Goal: Task Accomplishment & Management: Manage account settings

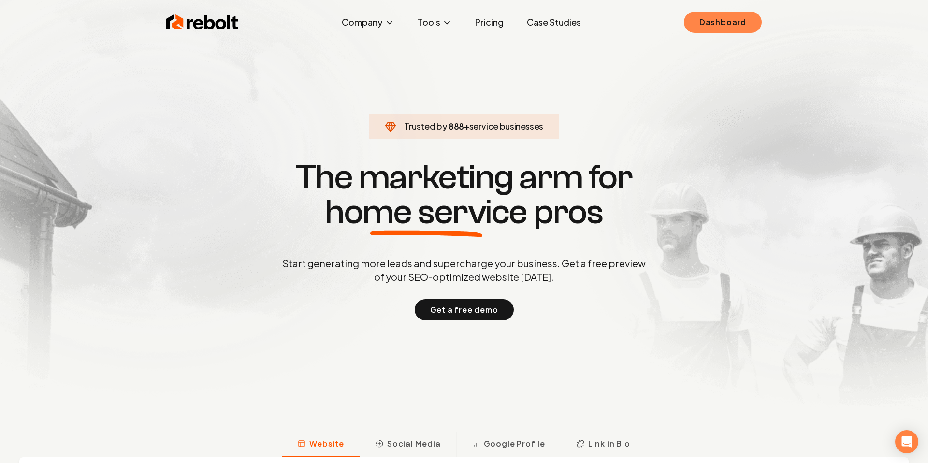
click at [719, 23] on link "Dashboard" at bounding box center [723, 22] width 78 height 21
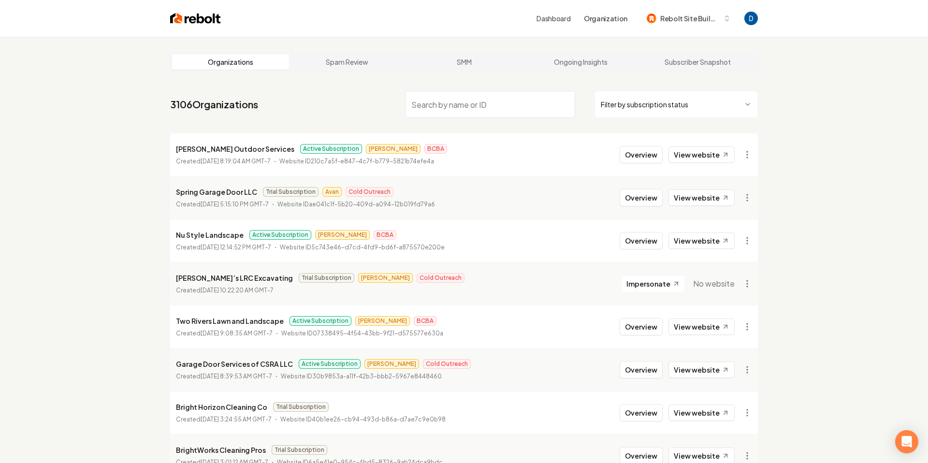
click at [484, 96] on input "search" at bounding box center [490, 104] width 170 height 27
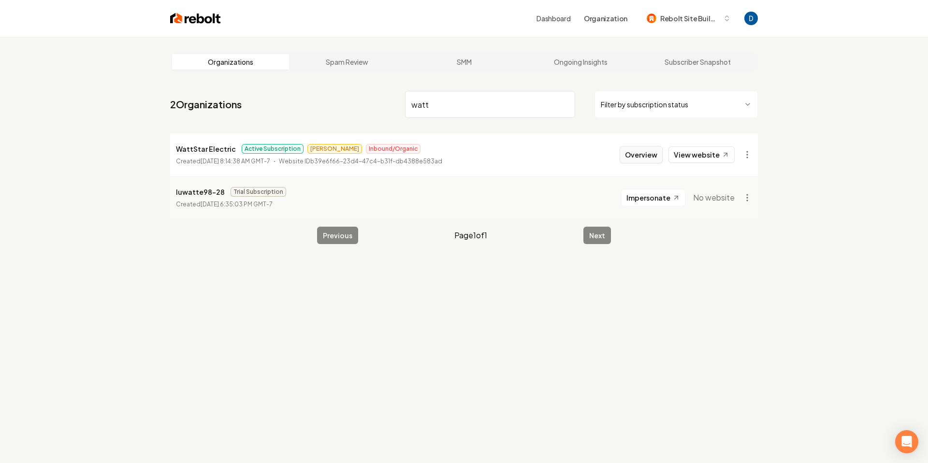
type input "watt"
click at [661, 156] on button "Overview" at bounding box center [641, 154] width 43 height 17
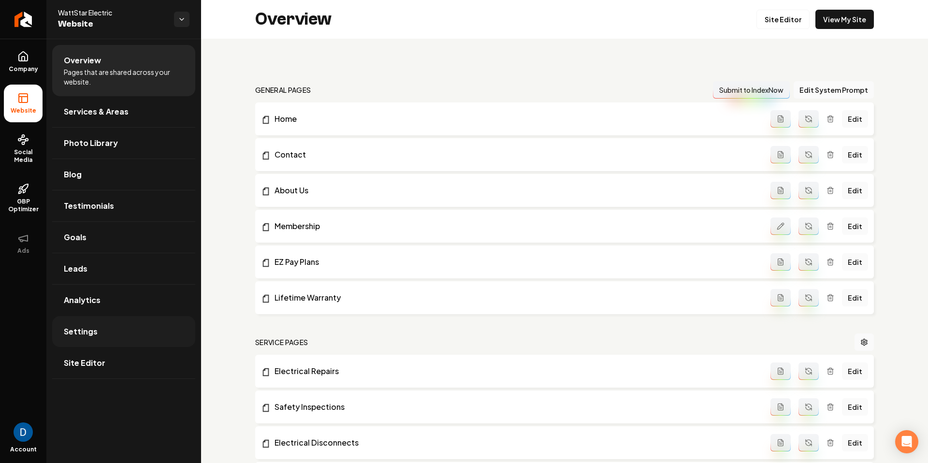
click at [117, 327] on link "Settings" at bounding box center [123, 331] width 143 height 31
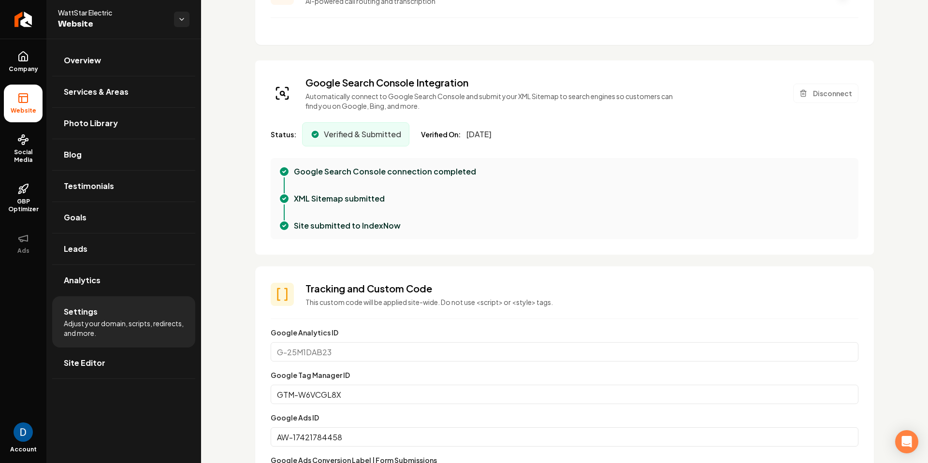
scroll to position [51, 0]
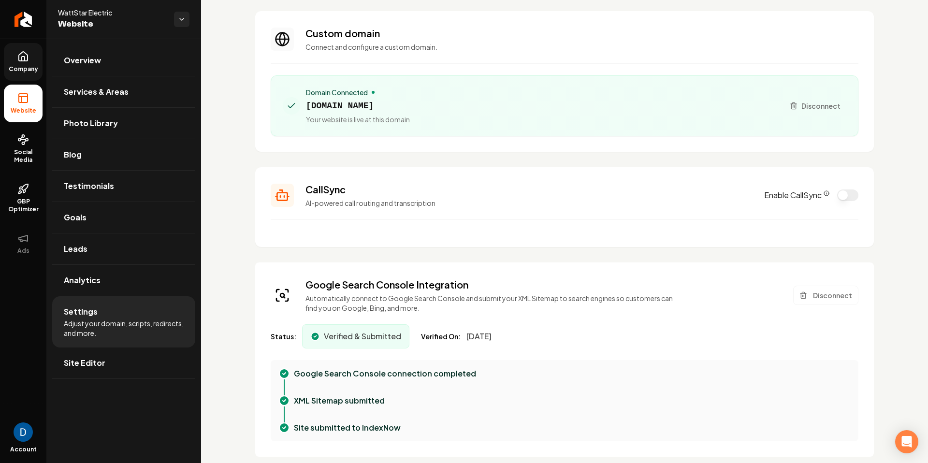
click at [35, 63] on link "Company" at bounding box center [23, 62] width 39 height 38
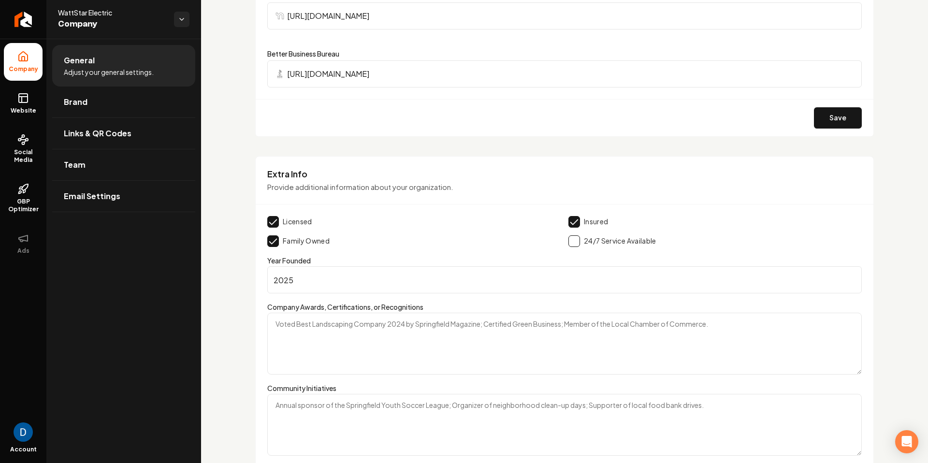
scroll to position [1461, 0]
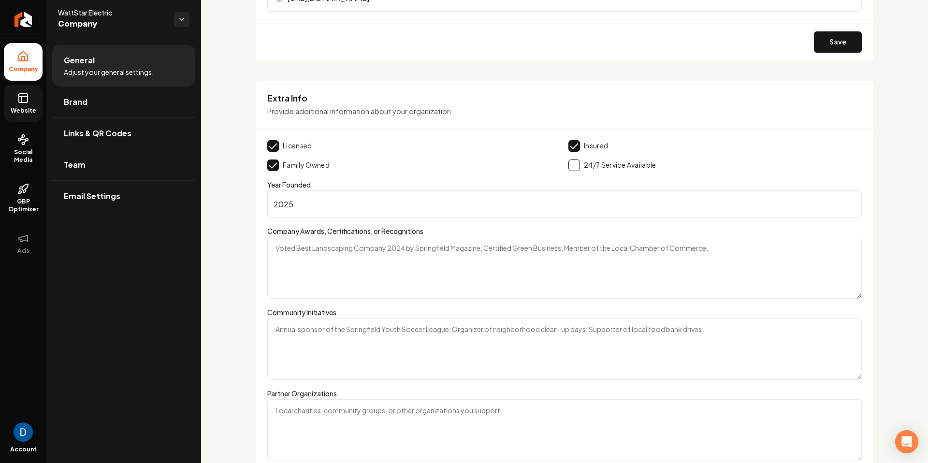
click at [19, 102] on rect at bounding box center [23, 98] width 9 height 9
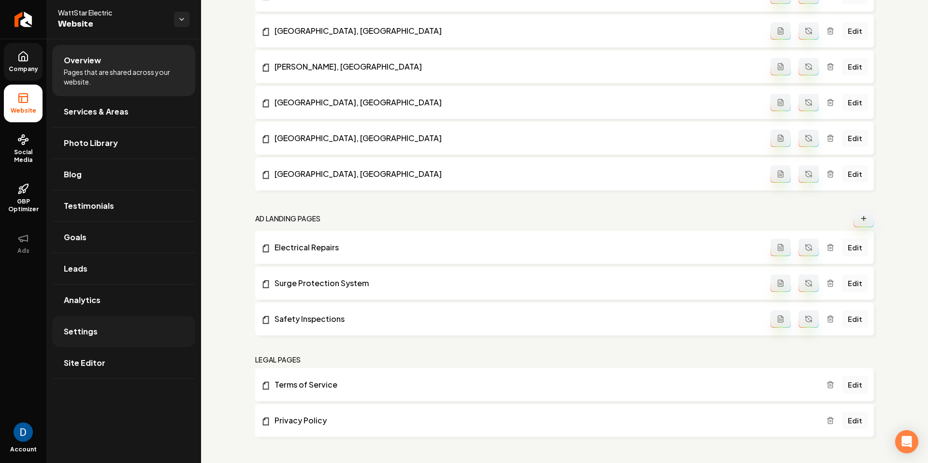
click at [80, 329] on span "Settings" at bounding box center [81, 332] width 34 height 12
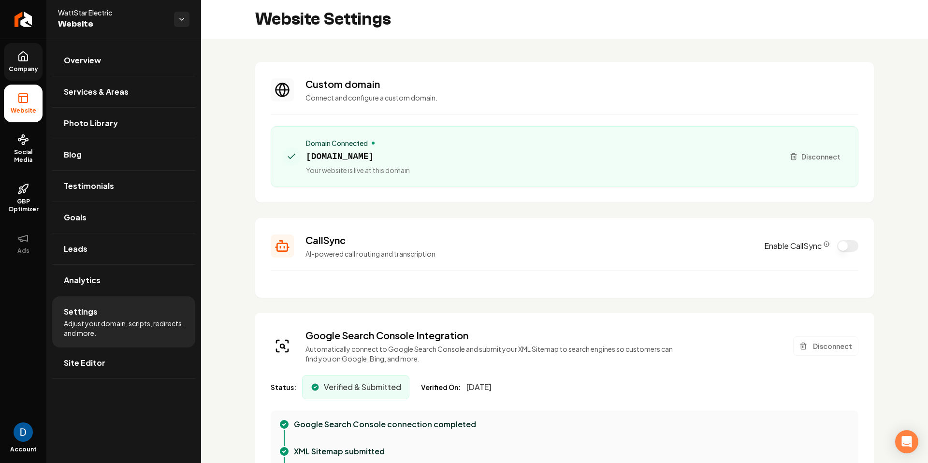
scroll to position [87, 0]
click at [846, 249] on button "Enable CallSync" at bounding box center [847, 246] width 21 height 12
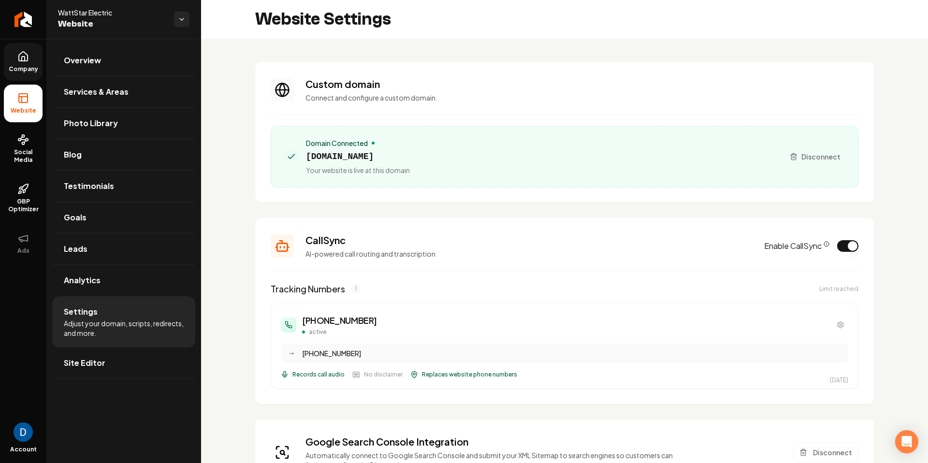
click at [327, 324] on h3 "(910) 807-9725" at bounding box center [339, 321] width 75 height 14
click at [839, 331] on button "Main content area" at bounding box center [840, 324] width 15 height 15
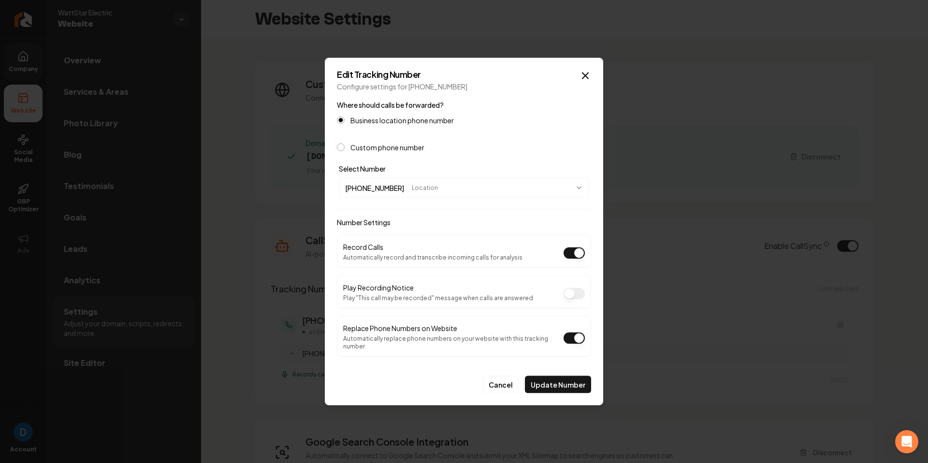
click at [377, 151] on label "Custom phone number" at bounding box center [387, 147] width 74 height 7
click at [345, 151] on button "Custom phone number" at bounding box center [341, 148] width 8 height 8
click at [380, 120] on label "Business location phone number" at bounding box center [401, 120] width 103 height 7
click at [345, 120] on button "Business location phone number" at bounding box center [341, 120] width 8 height 8
type button "LOCATION"
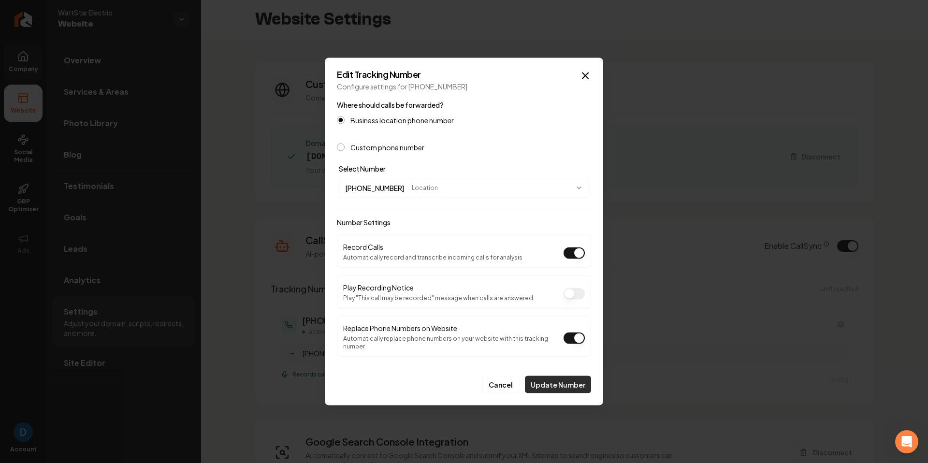
click at [551, 380] on button "Update Number" at bounding box center [558, 384] width 66 height 17
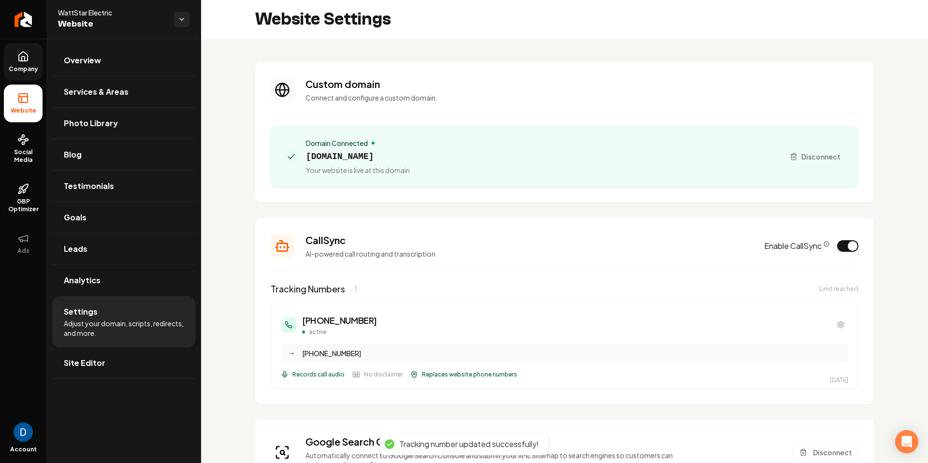
click at [358, 322] on h3 "(910) 807-9725" at bounding box center [339, 321] width 75 height 14
copy h3 "(910) 807-9725"
click at [23, 22] on icon "Return to dashboard" at bounding box center [22, 19] width 15 height 15
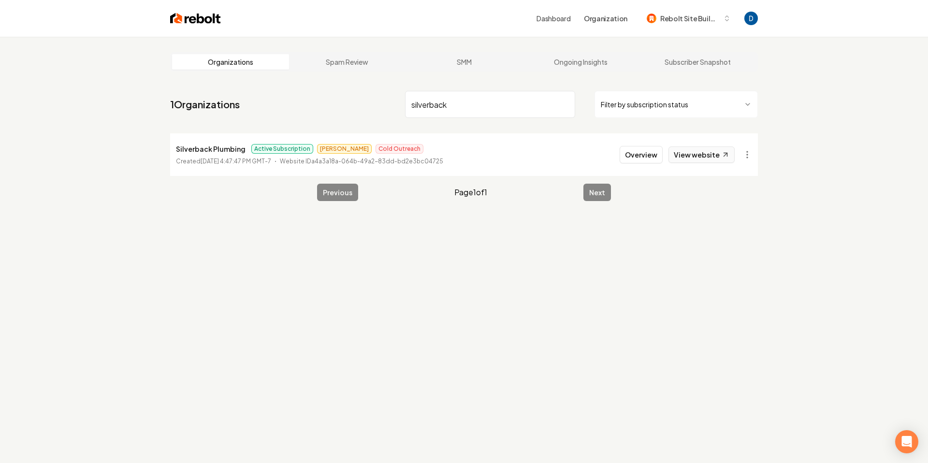
type input "silverback"
click at [717, 158] on link "View website" at bounding box center [702, 154] width 66 height 16
click at [226, 149] on p "Silverback Plumbing" at bounding box center [211, 149] width 70 height 12
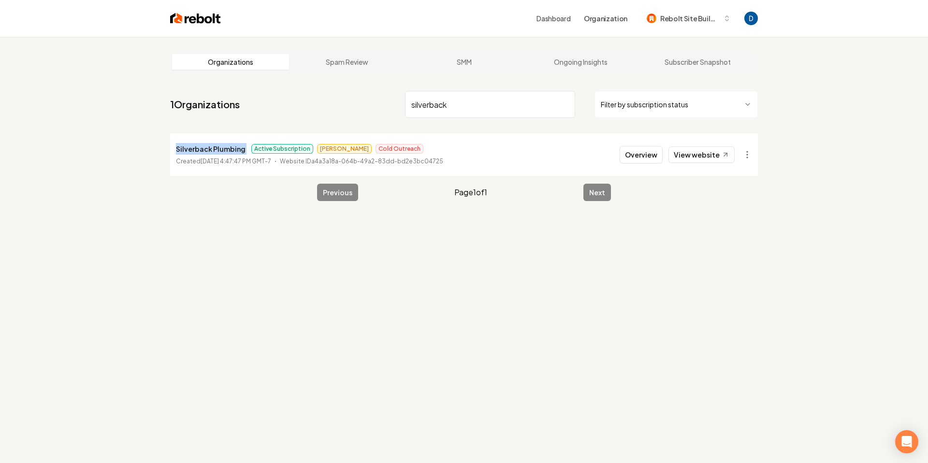
copy p "Silverback Plumbing"
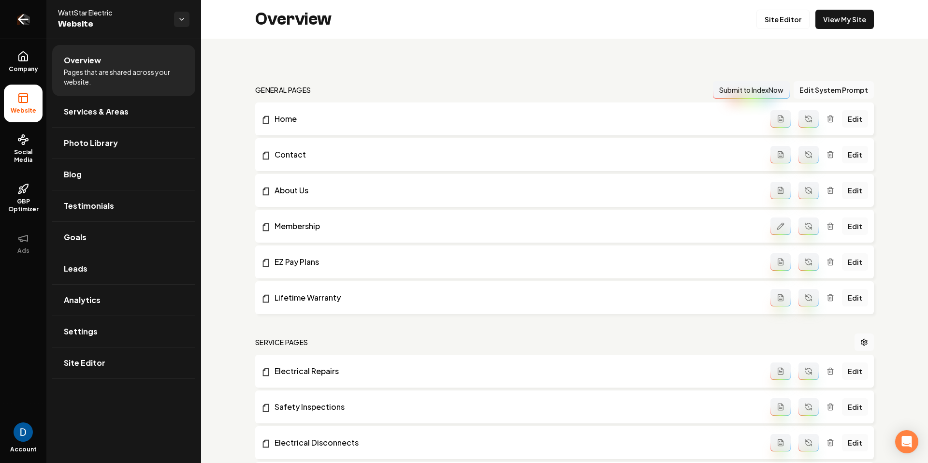
click at [27, 23] on icon "Return to dashboard" at bounding box center [22, 19] width 15 height 15
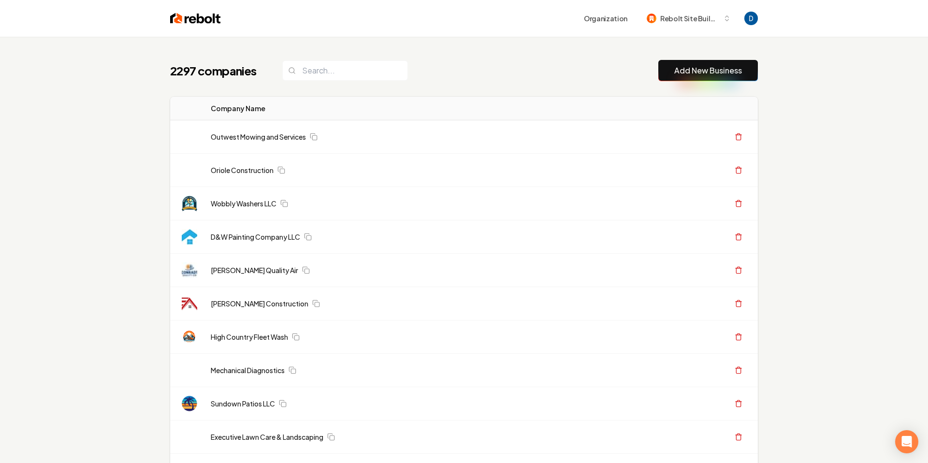
click at [84, 34] on header "Organization Rebolt Site Builder" at bounding box center [464, 18] width 928 height 37
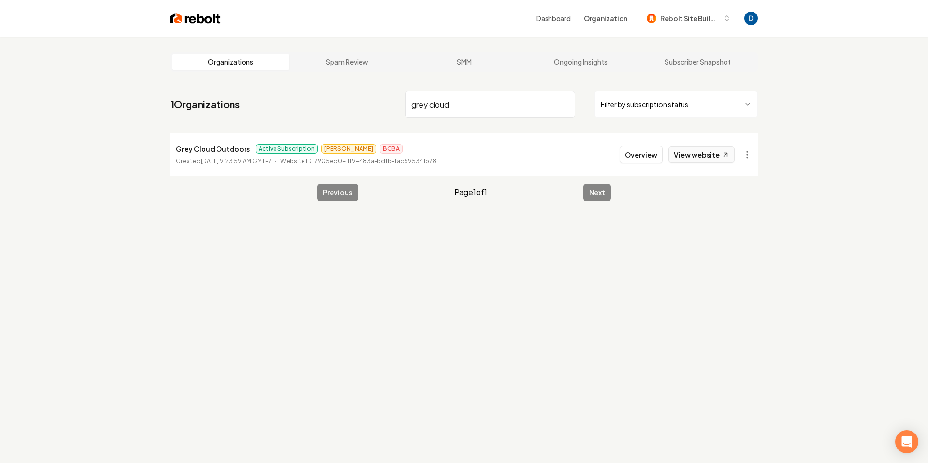
type input "grey cloud"
click at [725, 156] on icon at bounding box center [726, 155] width 8 height 8
click at [660, 158] on button "Overview" at bounding box center [641, 154] width 43 height 17
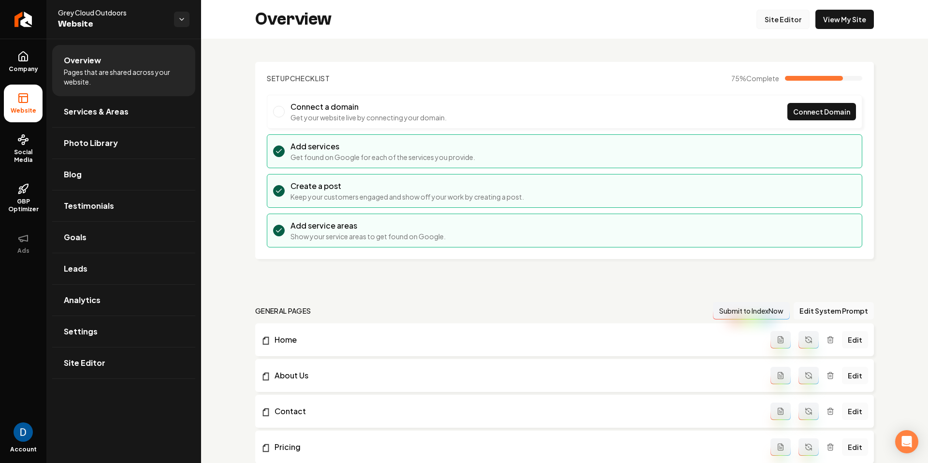
click at [803, 25] on link "Site Editor" at bounding box center [783, 19] width 53 height 19
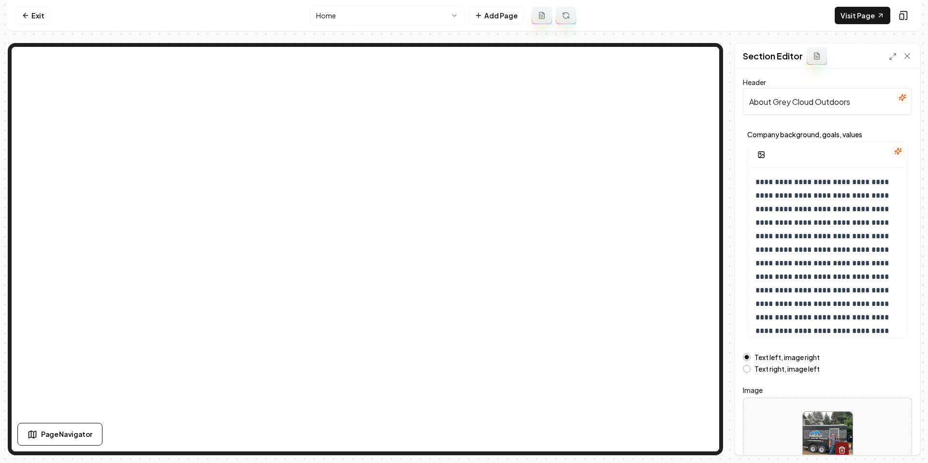
scroll to position [59, 0]
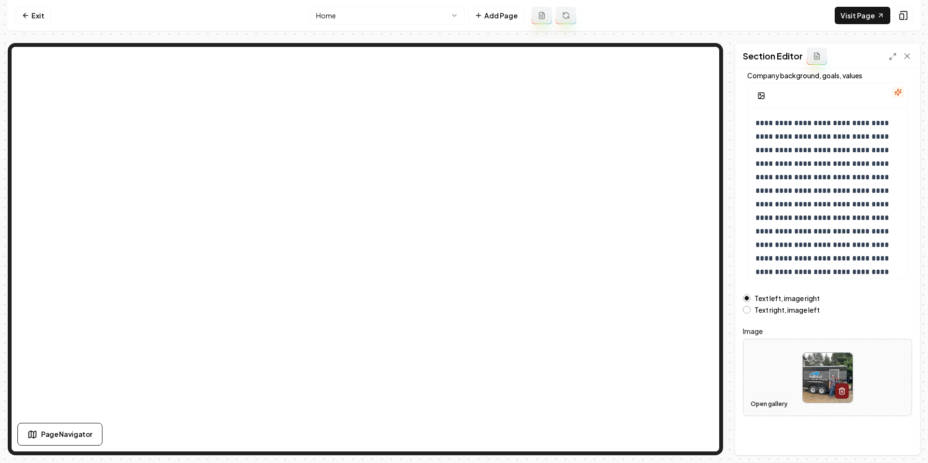
click at [773, 405] on button "Open gallery" at bounding box center [769, 403] width 44 height 15
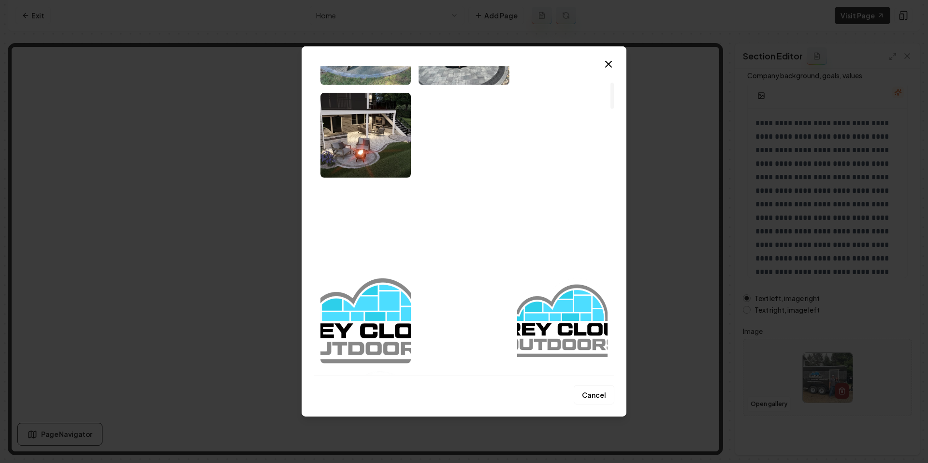
scroll to position [181, 0]
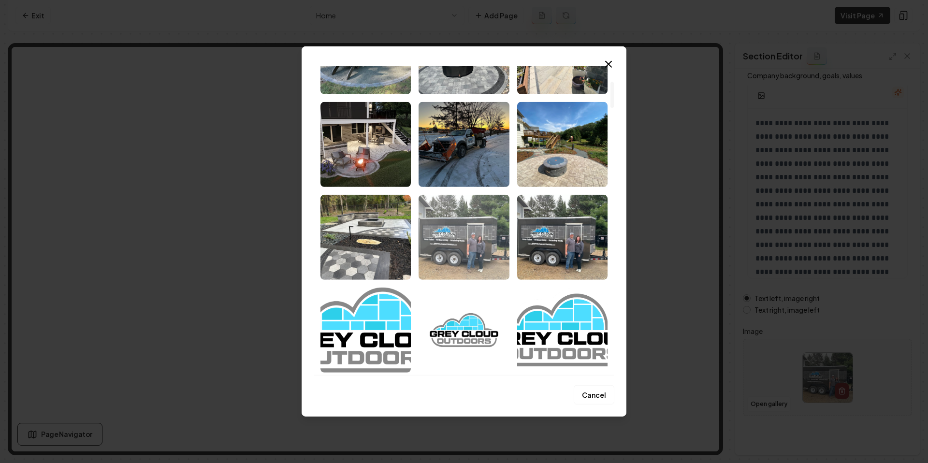
click at [477, 237] on img "Select image image_68c065a15c7cd75eb8d12f0d.jpg" at bounding box center [464, 237] width 90 height 85
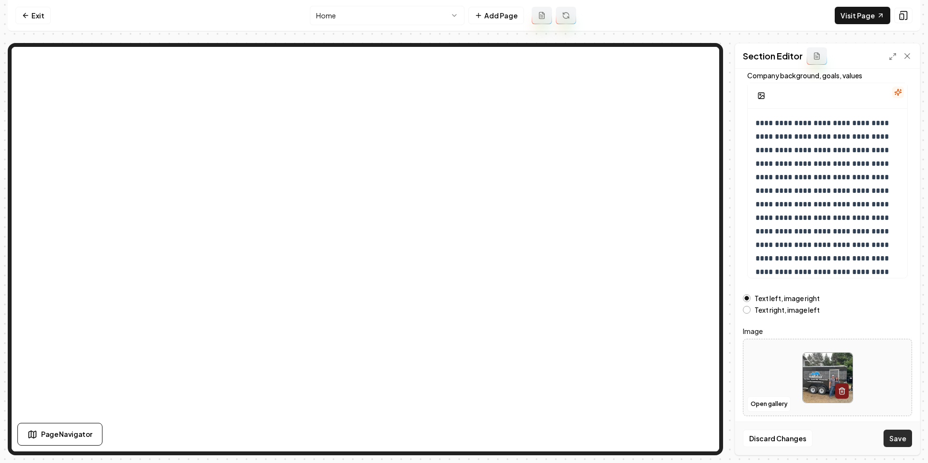
click at [903, 440] on button "Save" at bounding box center [898, 438] width 29 height 17
click at [764, 403] on button "Open gallery" at bounding box center [769, 403] width 44 height 15
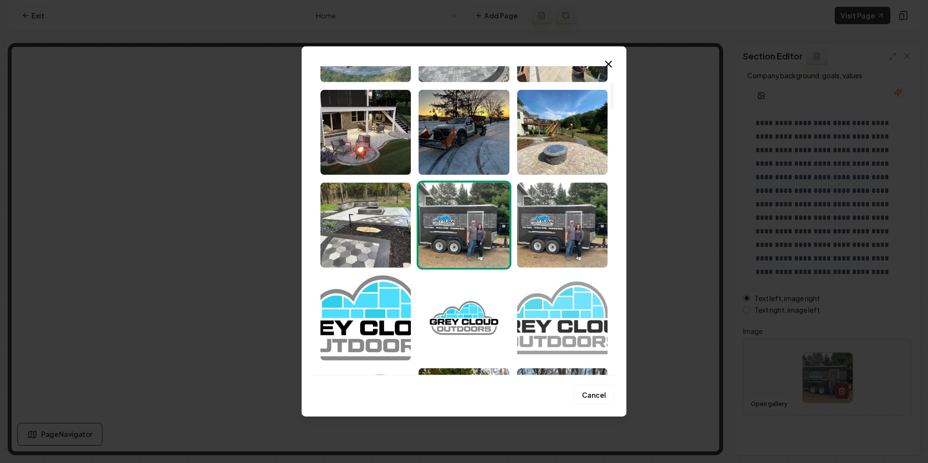
scroll to position [267, 0]
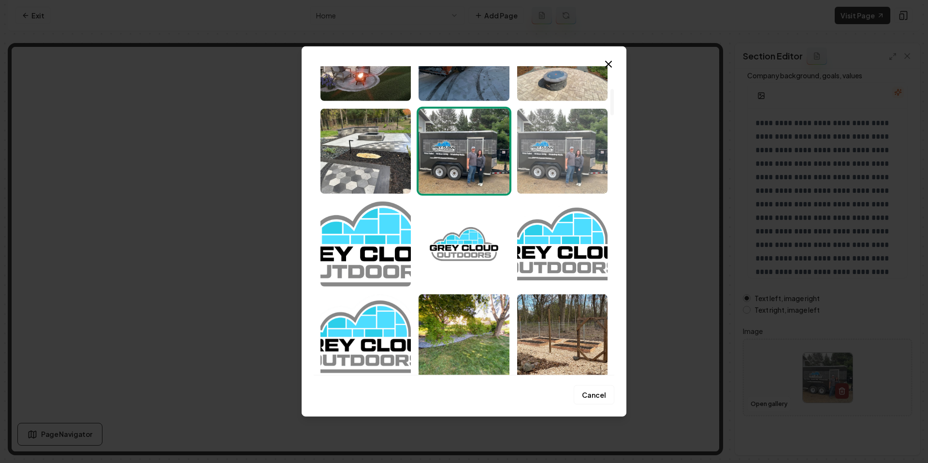
click at [554, 146] on img "Select image image_68c065615c7cd75eb8cfba72.jpg" at bounding box center [562, 151] width 90 height 85
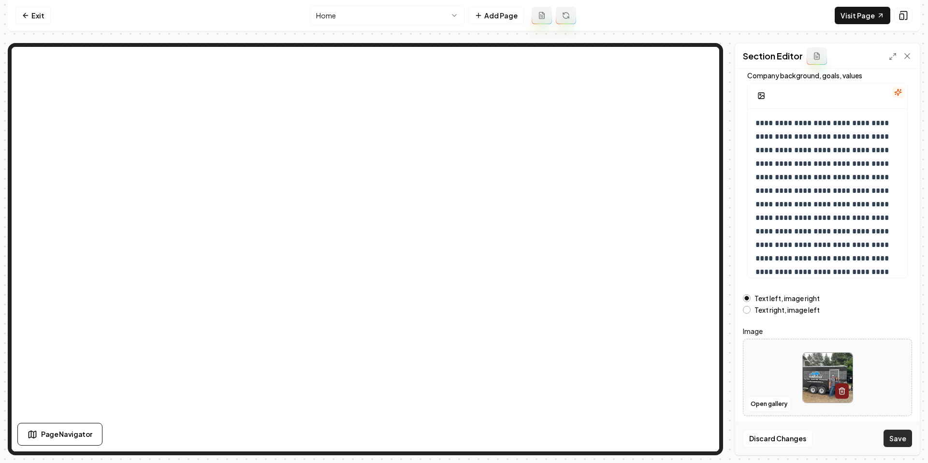
click at [886, 444] on button "Save" at bounding box center [898, 438] width 29 height 17
click at [408, 18] on html "Computer Required This feature is only available on a computer. Please switch t…" at bounding box center [464, 231] width 928 height 463
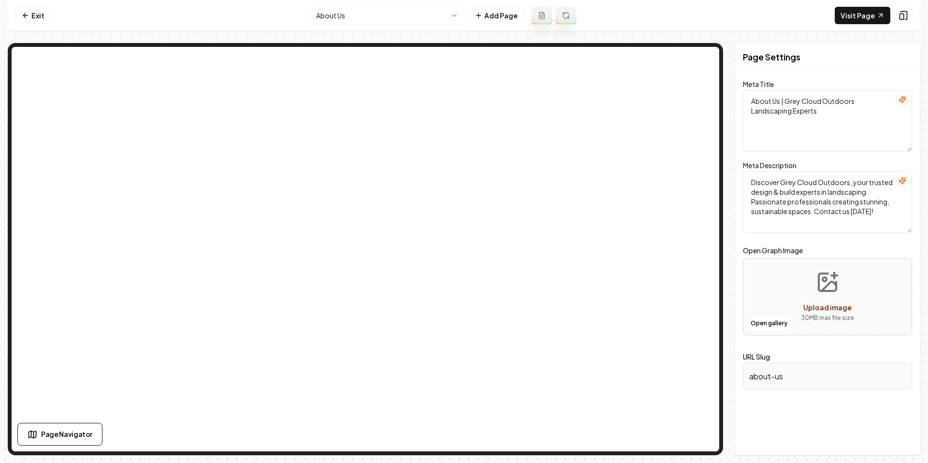
click at [332, 15] on html "Computer Required This feature is only available on a computer. Please switch t…" at bounding box center [464, 231] width 928 height 463
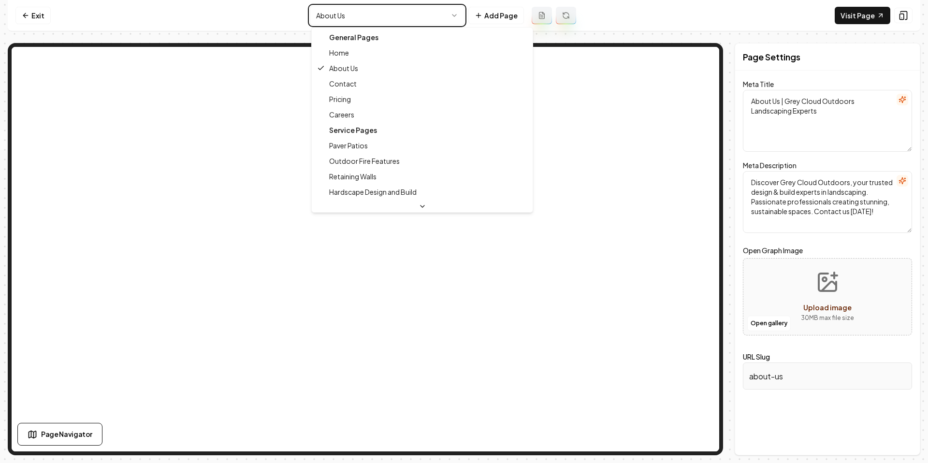
type textarea "Landscaping Design & Build Services in MN | Grey Cloud Outdoors"
type textarea "Transform your yard with Grey Cloud Outdoors' expert landscaping and hardscape …"
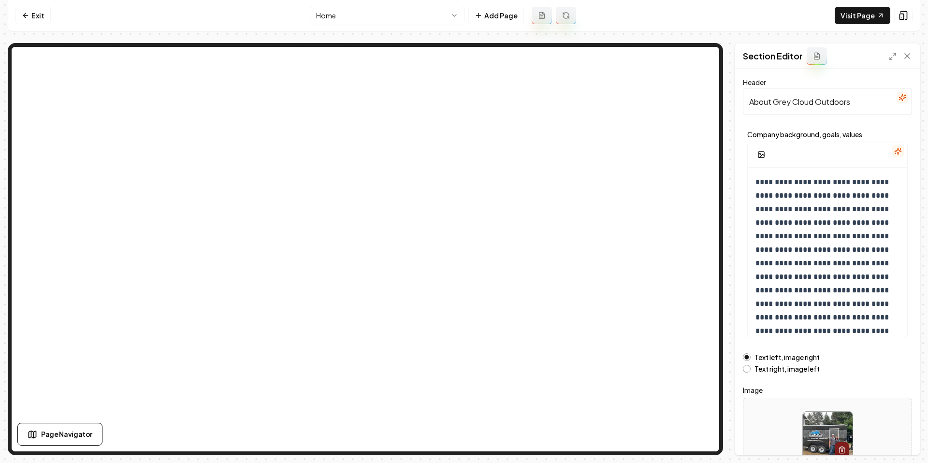
click at [840, 425] on img at bounding box center [828, 437] width 50 height 50
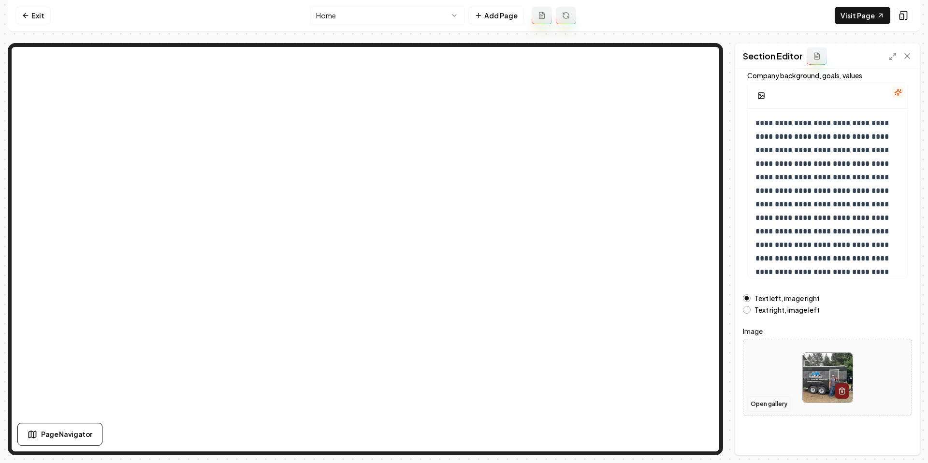
click at [781, 404] on button "Open gallery" at bounding box center [769, 403] width 44 height 15
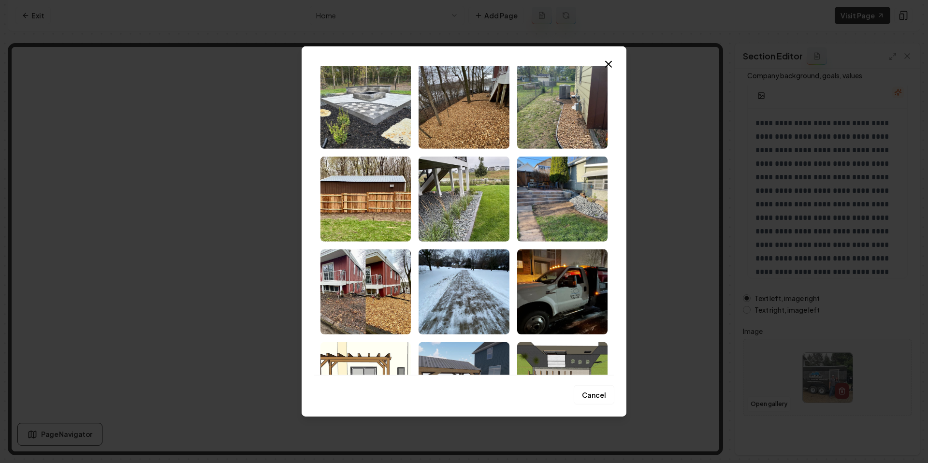
scroll to position [2967, 0]
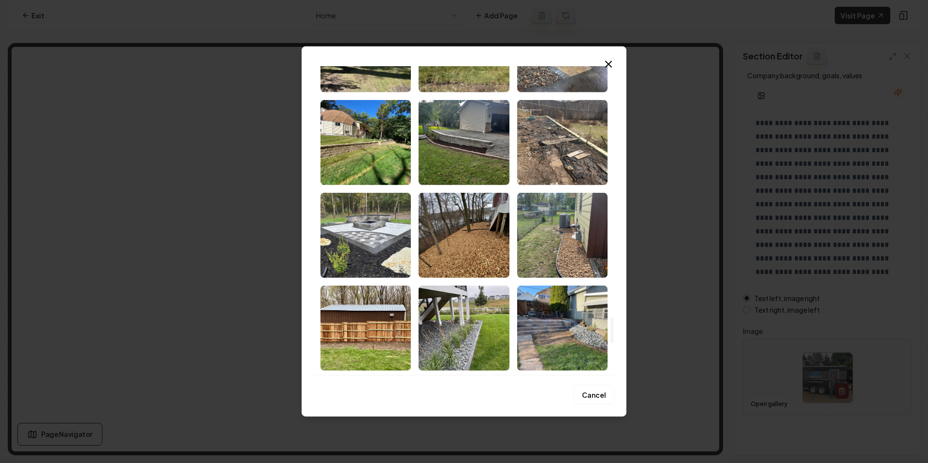
drag, startPoint x: 585, startPoint y: 60, endPoint x: 597, endPoint y: 60, distance: 11.6
click at [586, 60] on div "Upload My Images Stock Images" at bounding box center [464, 216] width 301 height 317
click at [603, 60] on icon "button" at bounding box center [609, 64] width 12 height 12
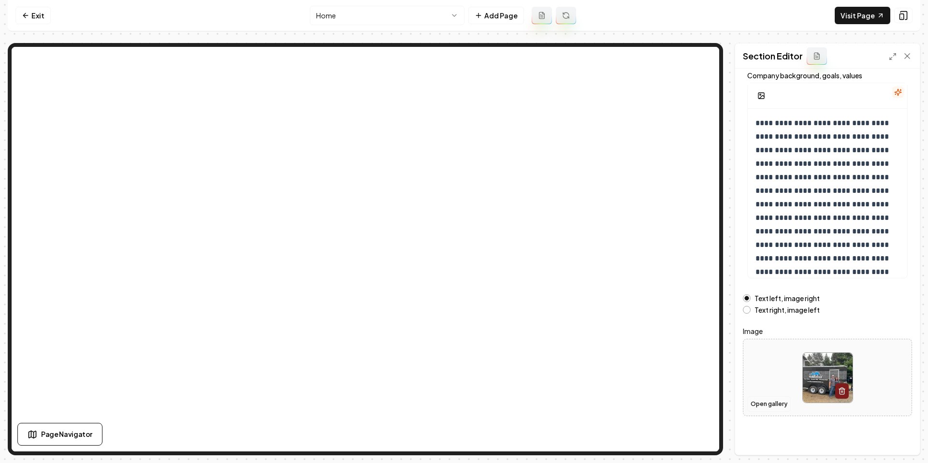
click at [766, 401] on button "Open gallery" at bounding box center [769, 403] width 44 height 15
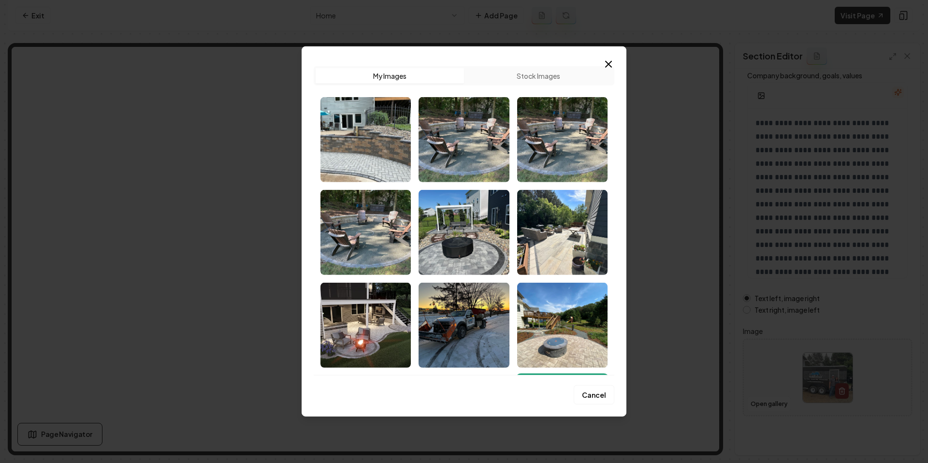
click at [608, 65] on icon "button" at bounding box center [609, 64] width 12 height 12
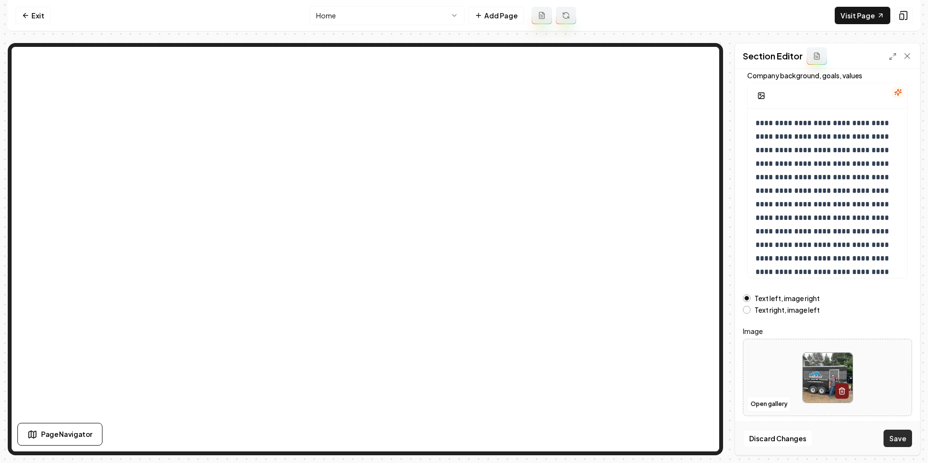
click at [891, 437] on button "Save" at bounding box center [898, 438] width 29 height 17
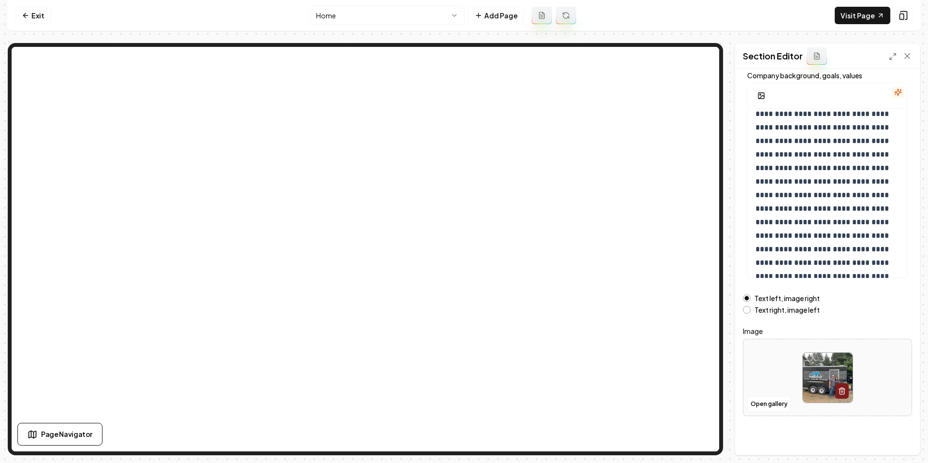
scroll to position [0, 0]
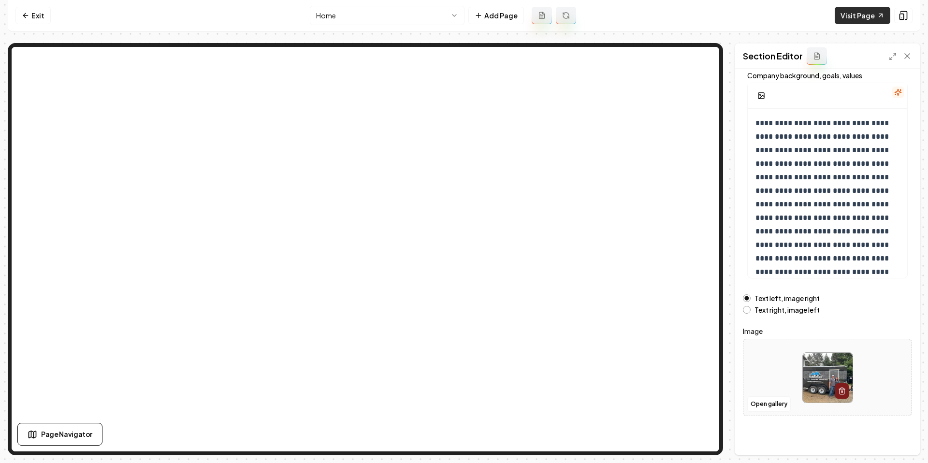
click at [866, 16] on link "Visit Page" at bounding box center [863, 15] width 56 height 17
click at [41, 13] on link "Exit" at bounding box center [32, 15] width 35 height 17
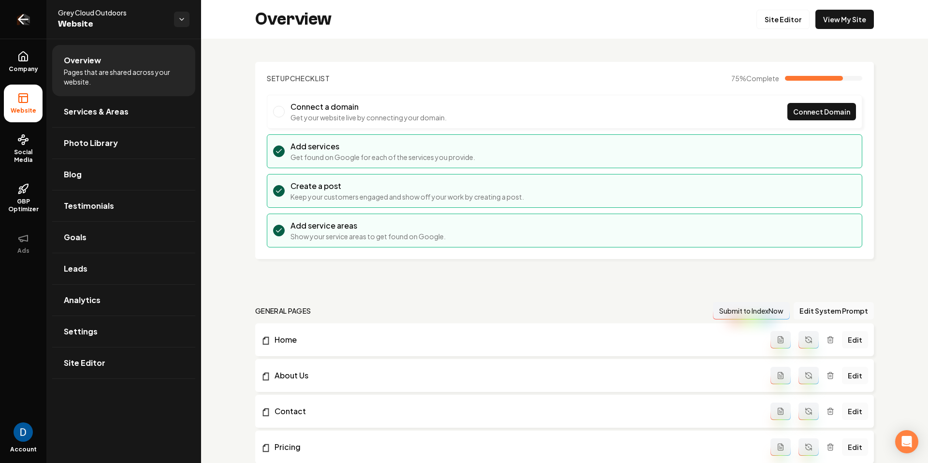
click at [19, 16] on icon "Return to dashboard" at bounding box center [22, 19] width 15 height 15
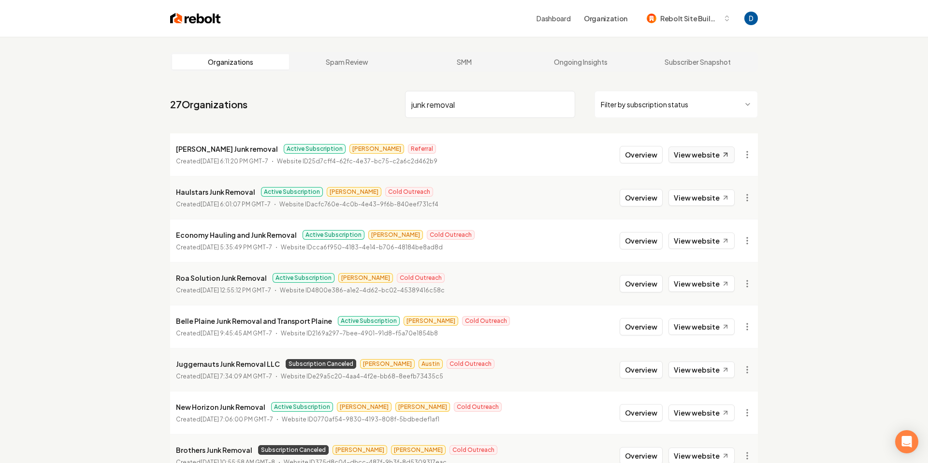
click at [716, 156] on link "View website" at bounding box center [702, 154] width 66 height 16
click at [456, 108] on input "junk removal" at bounding box center [490, 104] width 170 height 27
click at [457, 108] on input "junk removal" at bounding box center [490, 104] width 170 height 27
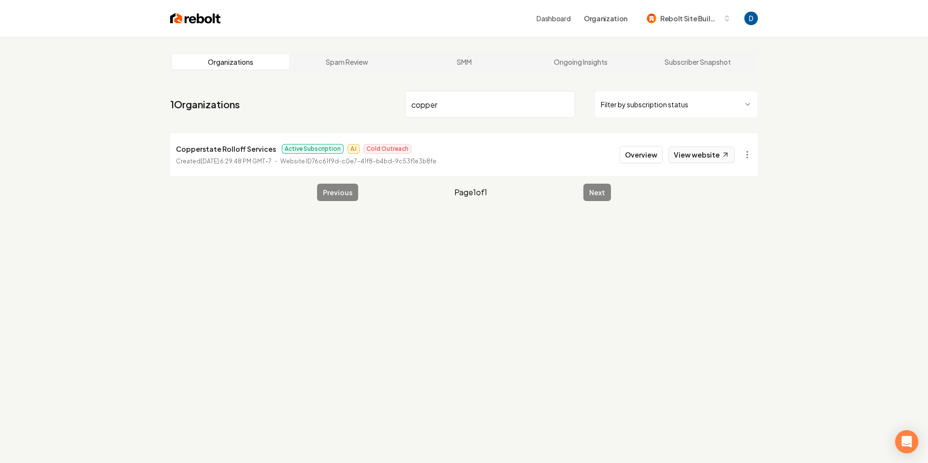
type input "copper"
click at [731, 162] on link "View website" at bounding box center [702, 154] width 66 height 16
click at [649, 161] on button "Overview" at bounding box center [641, 154] width 43 height 17
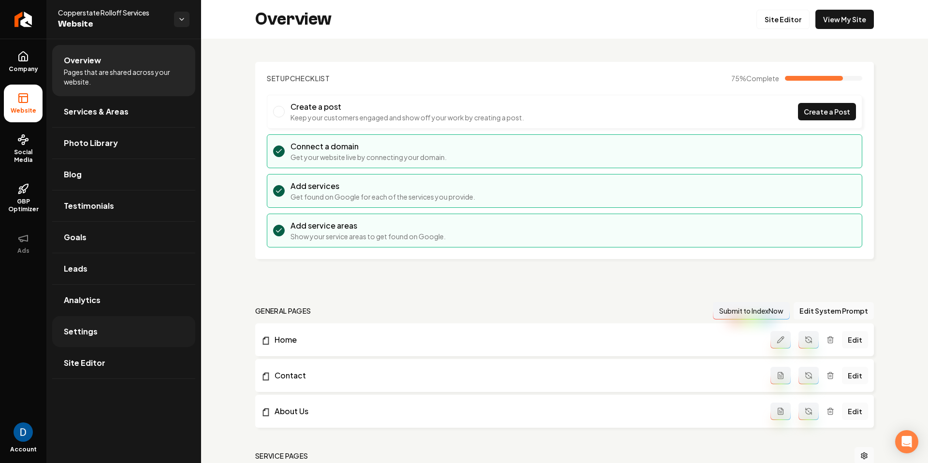
click at [111, 316] on link "Settings" at bounding box center [123, 331] width 143 height 31
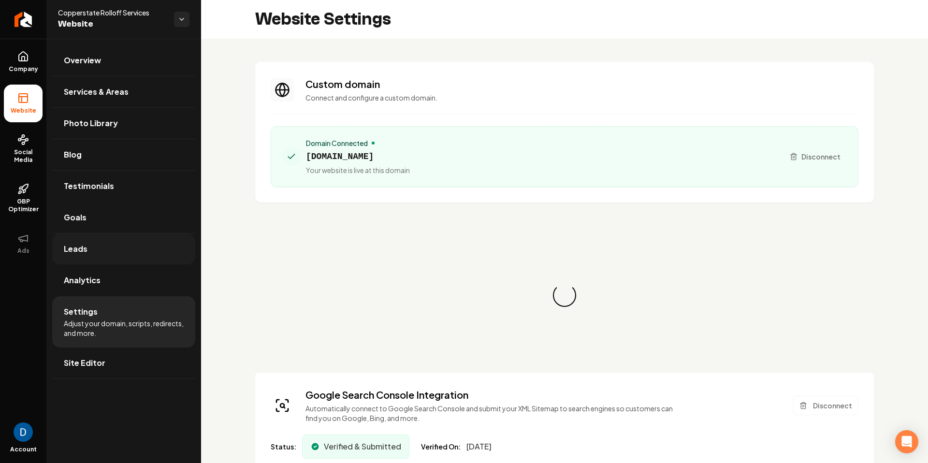
scroll to position [35, 0]
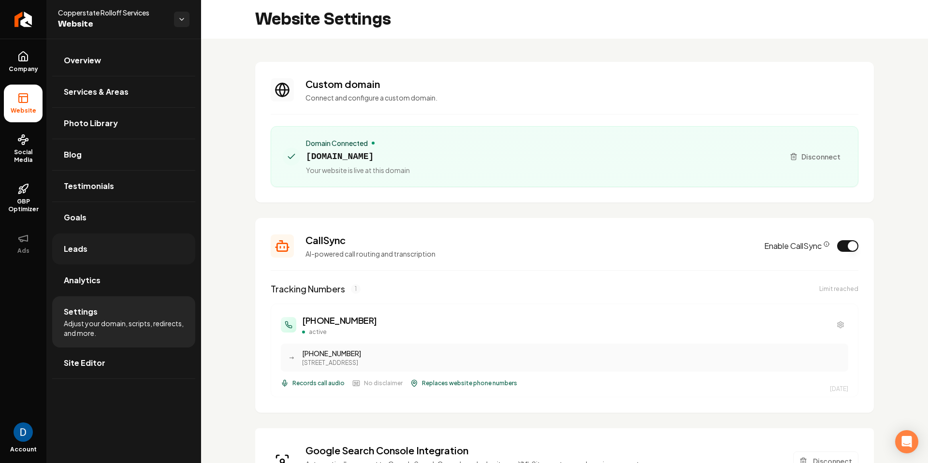
click at [132, 255] on link "Leads" at bounding box center [123, 248] width 143 height 31
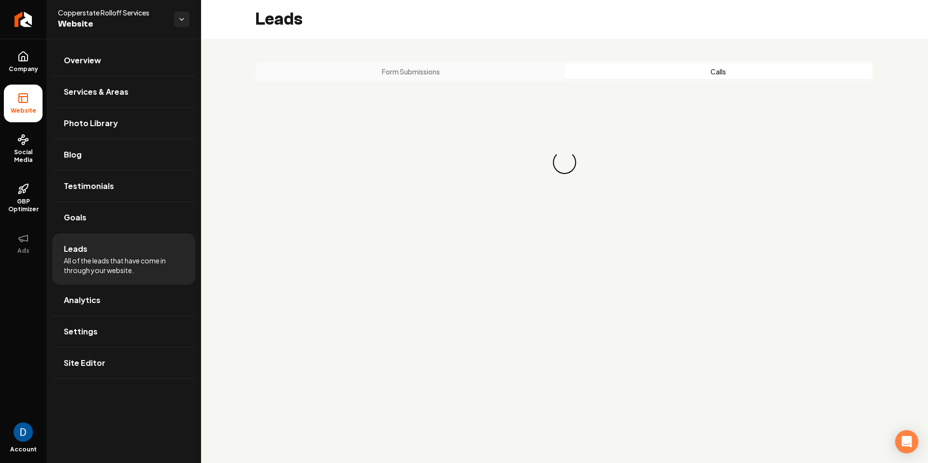
click at [715, 66] on button "Calls" at bounding box center [718, 71] width 307 height 15
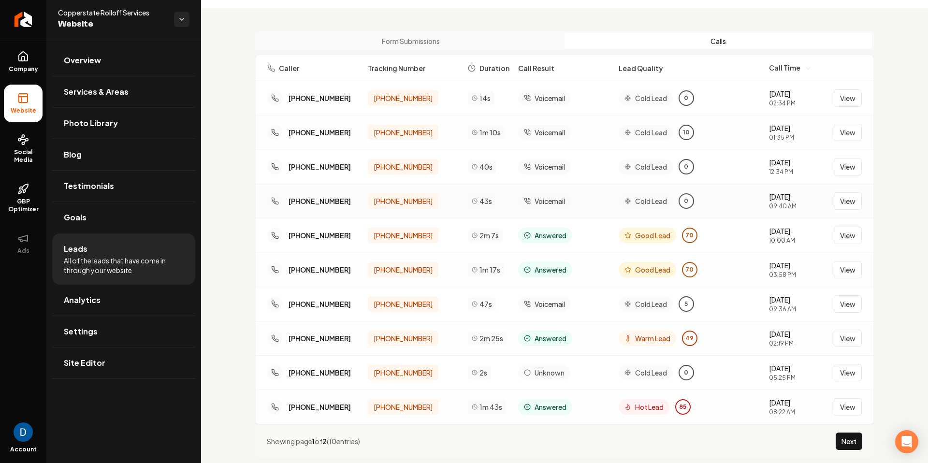
scroll to position [24, 0]
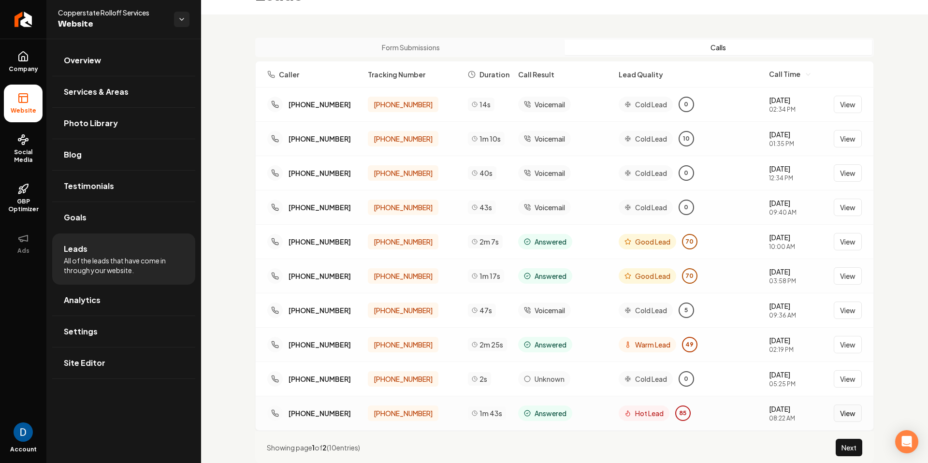
click at [845, 412] on button "View" at bounding box center [848, 413] width 28 height 17
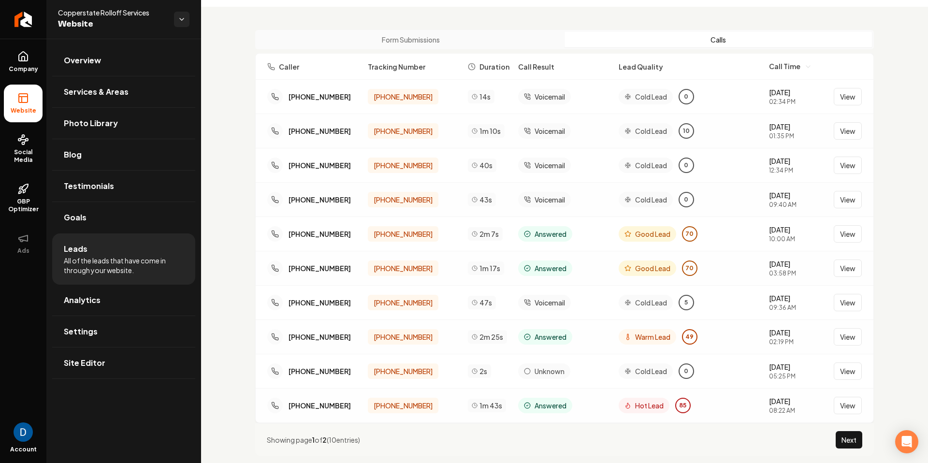
scroll to position [0, 0]
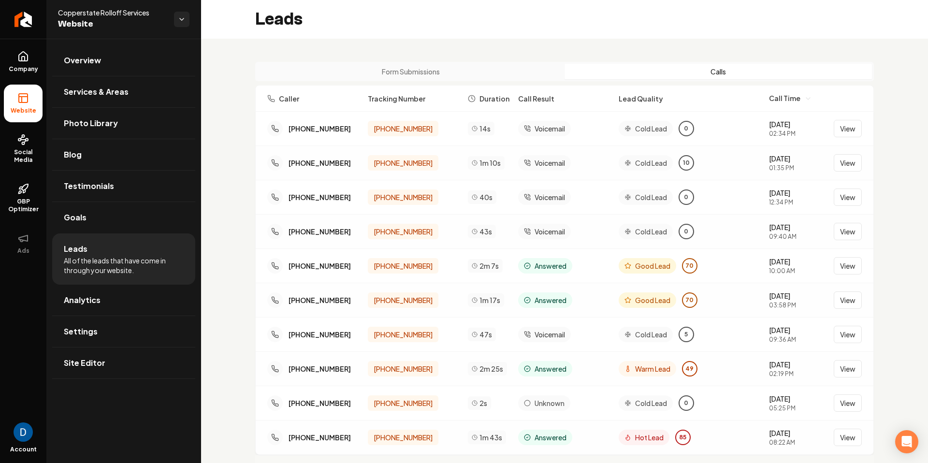
click at [137, 15] on span "Copperstate Rolloff Services" at bounding box center [112, 13] width 108 height 10
click at [138, 13] on span "Copperstate Rolloff Services" at bounding box center [112, 13] width 108 height 10
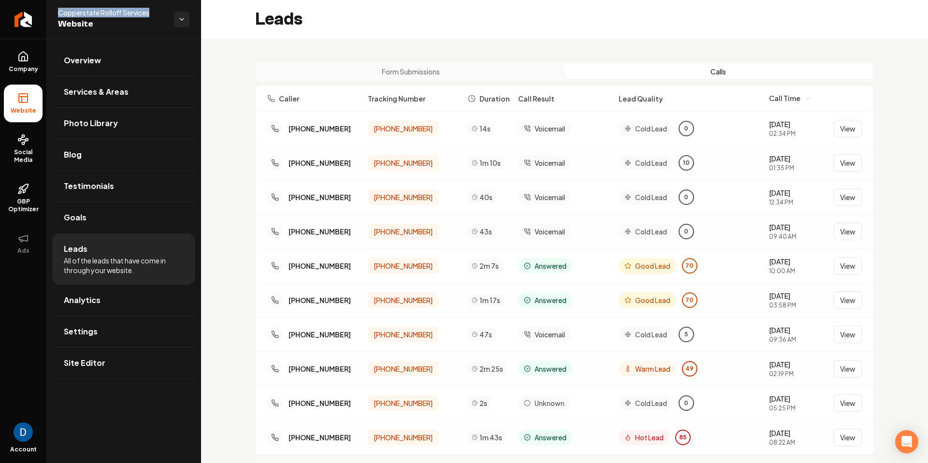
copy span "Copperstate Rolloff Services"
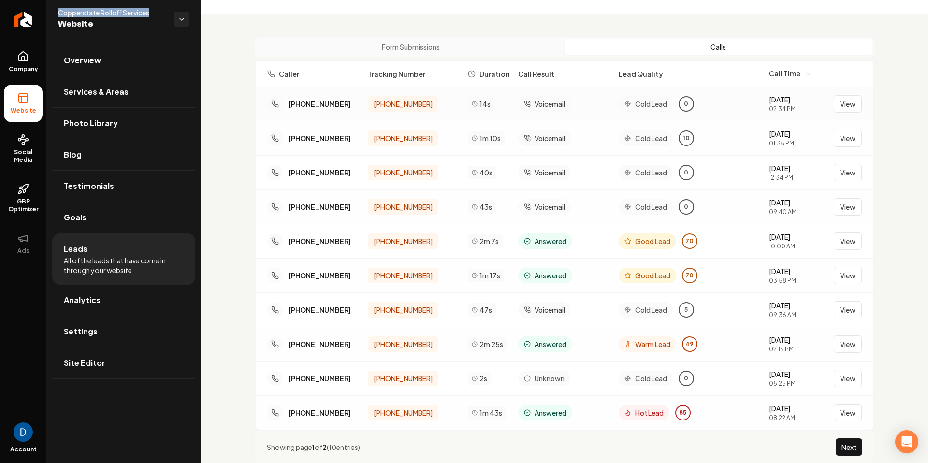
scroll to position [48, 0]
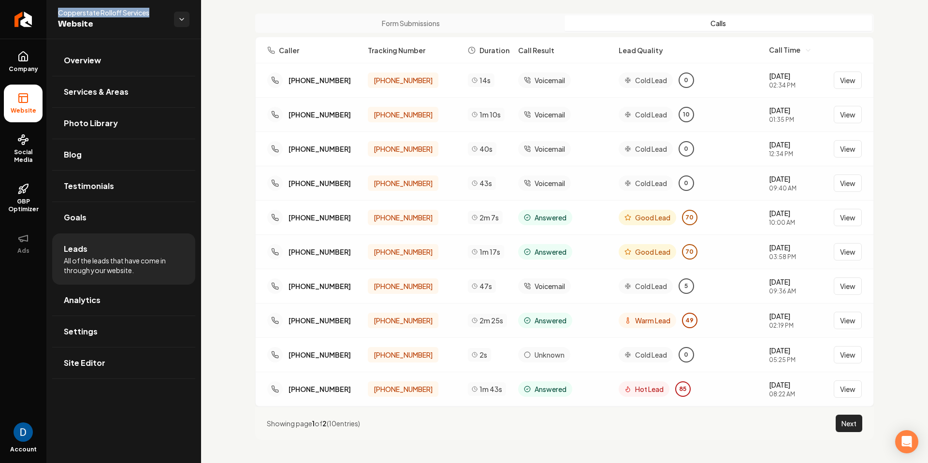
click at [851, 422] on button "Next" at bounding box center [849, 423] width 27 height 17
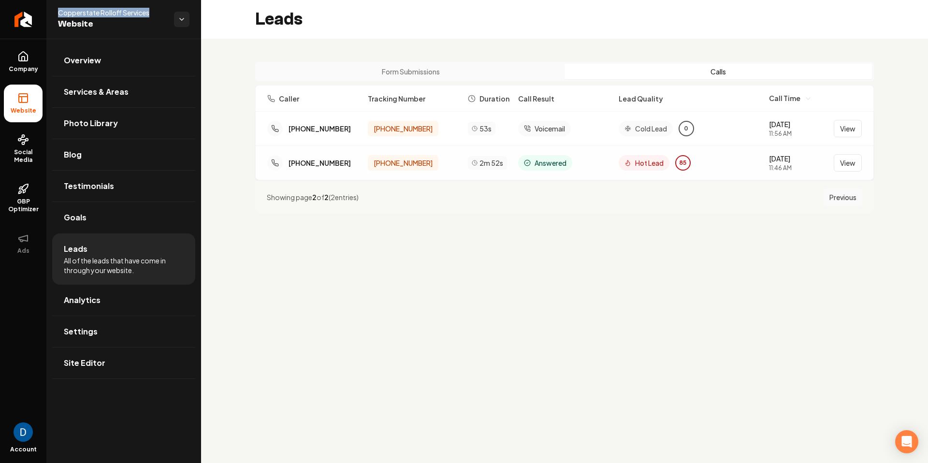
click at [846, 201] on button "Previous" at bounding box center [843, 197] width 39 height 17
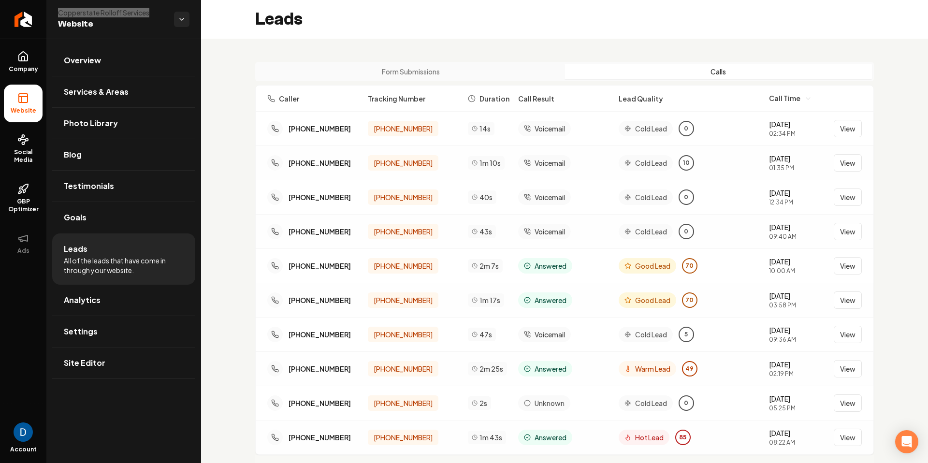
scroll to position [48, 0]
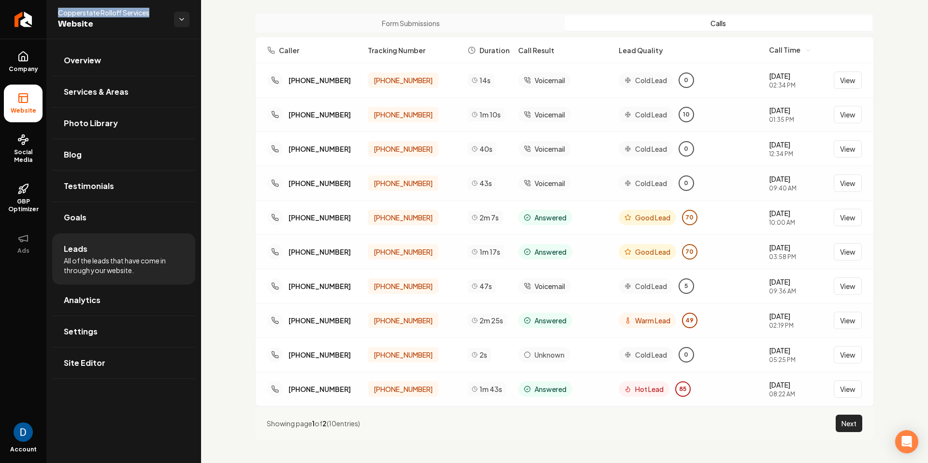
click at [849, 420] on button "Next" at bounding box center [849, 423] width 27 height 17
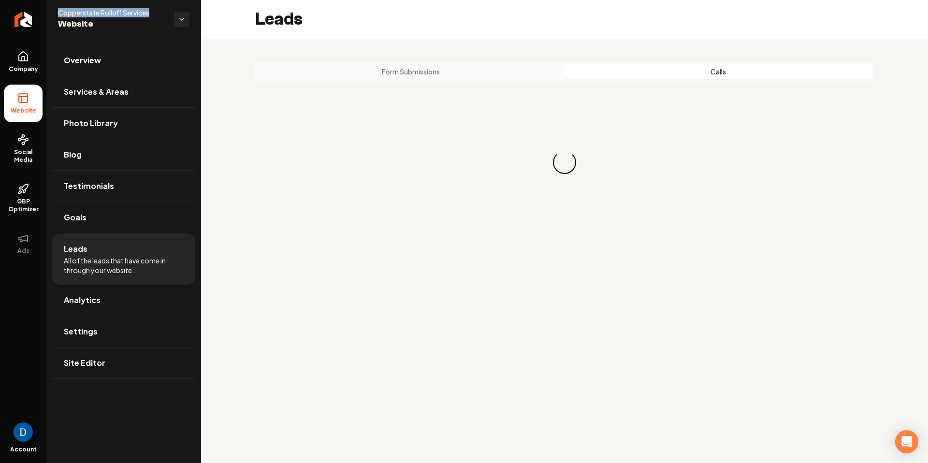
scroll to position [0, 0]
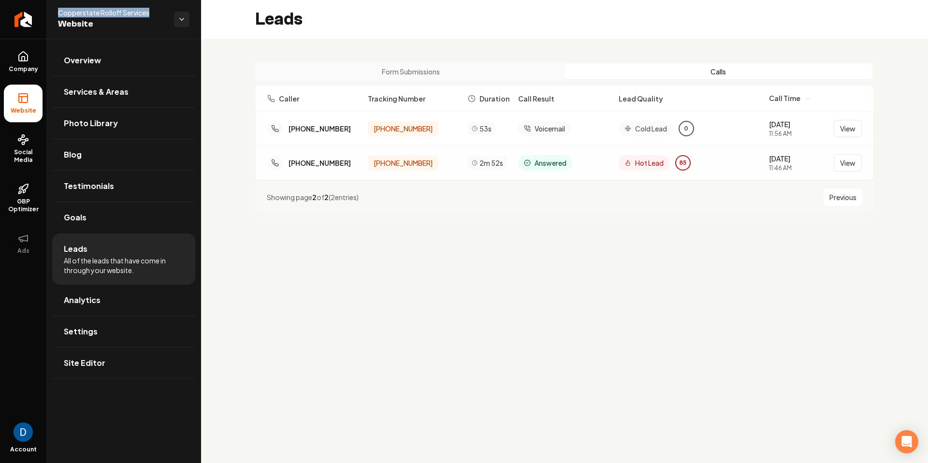
click at [825, 195] on button "Previous" at bounding box center [843, 197] width 39 height 17
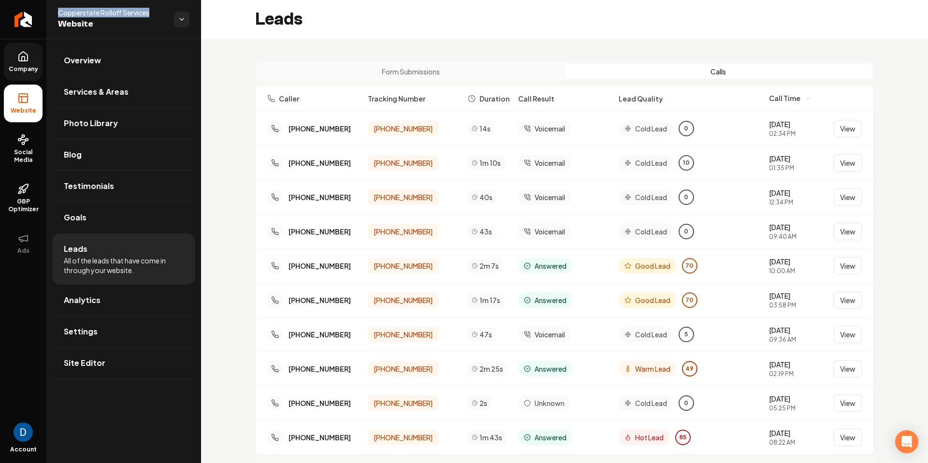
click at [19, 63] on link "Company" at bounding box center [23, 62] width 39 height 38
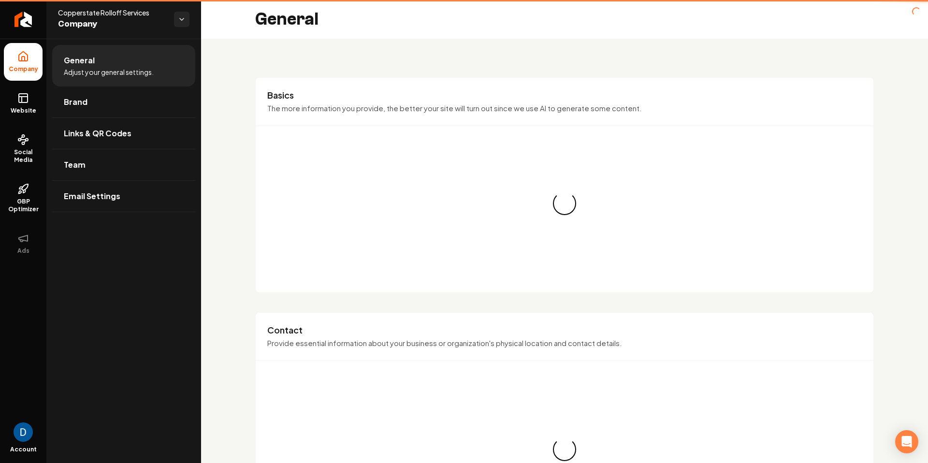
click at [22, 60] on icon at bounding box center [23, 57] width 12 height 12
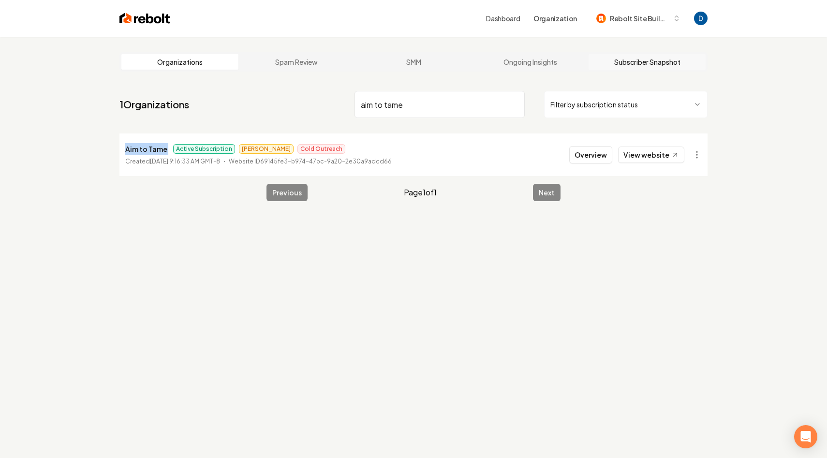
click at [644, 64] on link "Subscriber Snapshot" at bounding box center [646, 61] width 117 height 15
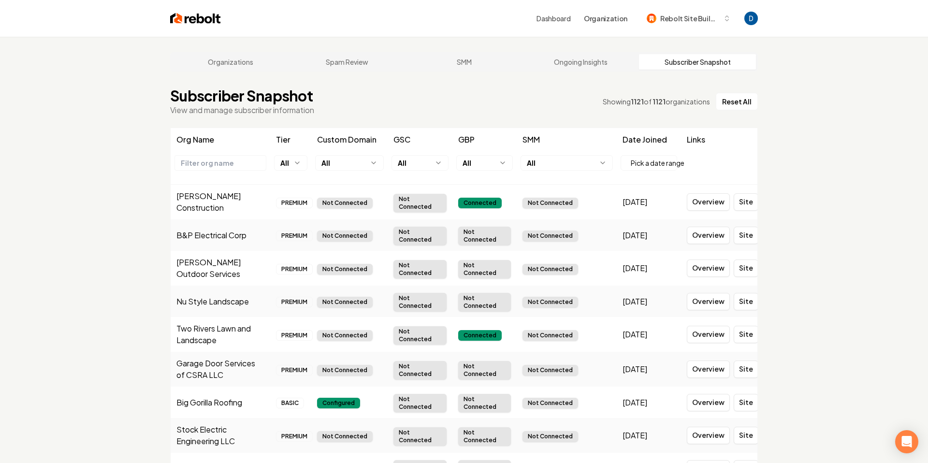
click at [598, 162] on html "Dashboard Organization Rebolt Site Builder Organizations Spam Review SMM Ongoin…" at bounding box center [464, 231] width 928 height 463
click at [600, 163] on html "Dashboard Organization Rebolt Site Builder Organizations Spam Review SMM Ongoin…" at bounding box center [464, 231] width 928 height 463
click at [568, 163] on html "Dashboard Organization Rebolt Site Builder Organizations Spam Review SMM Ongoin…" at bounding box center [464, 231] width 928 height 463
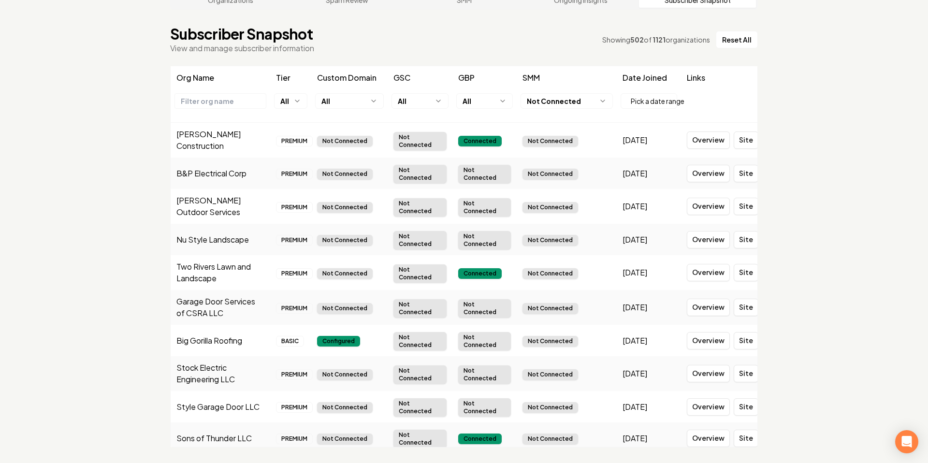
click at [639, 43] on span "502" at bounding box center [637, 39] width 14 height 9
click at [639, 44] on div "Showing 502 of 1121 organizations" at bounding box center [656, 40] width 108 height 10
click at [638, 44] on div "Showing 502 of 1121 organizations" at bounding box center [656, 40] width 108 height 10
click at [633, 39] on span "502" at bounding box center [637, 39] width 14 height 9
drag, startPoint x: 639, startPoint y: 38, endPoint x: 668, endPoint y: 41, distance: 29.6
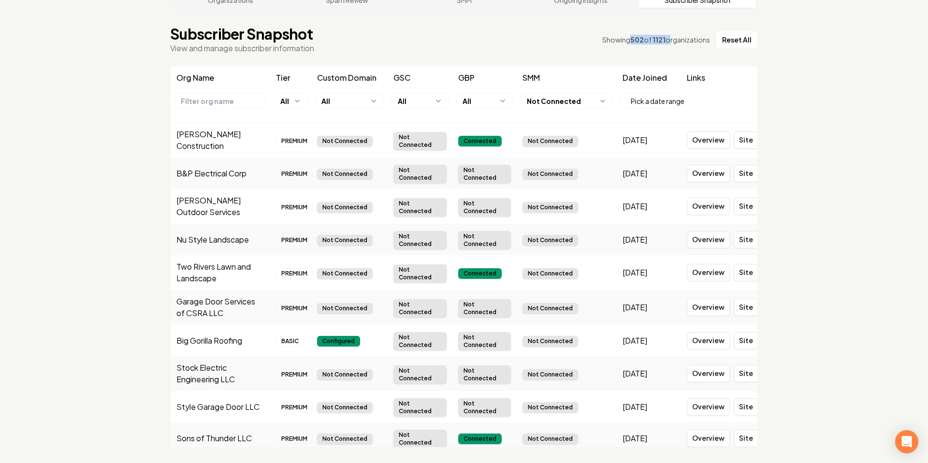
click at [668, 40] on div "Showing 502 of 1121 organizations" at bounding box center [656, 40] width 108 height 10
click at [216, 141] on td "Fitzer Construction" at bounding box center [221, 140] width 100 height 35
click at [217, 141] on td "Fitzer Construction" at bounding box center [221, 140] width 100 height 35
click at [217, 140] on td "Fitzer Construction" at bounding box center [221, 140] width 100 height 35
click at [218, 140] on td "Fitzer Construction" at bounding box center [221, 140] width 100 height 35
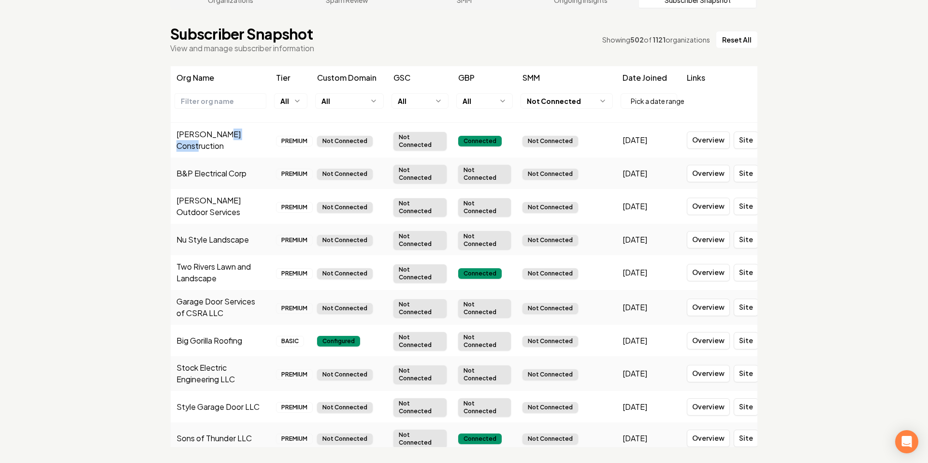
click at [218, 140] on td "Fitzer Construction" at bounding box center [221, 140] width 100 height 35
copy td "Fitzer Construction"
drag, startPoint x: 191, startPoint y: 140, endPoint x: 244, endPoint y: 137, distance: 52.8
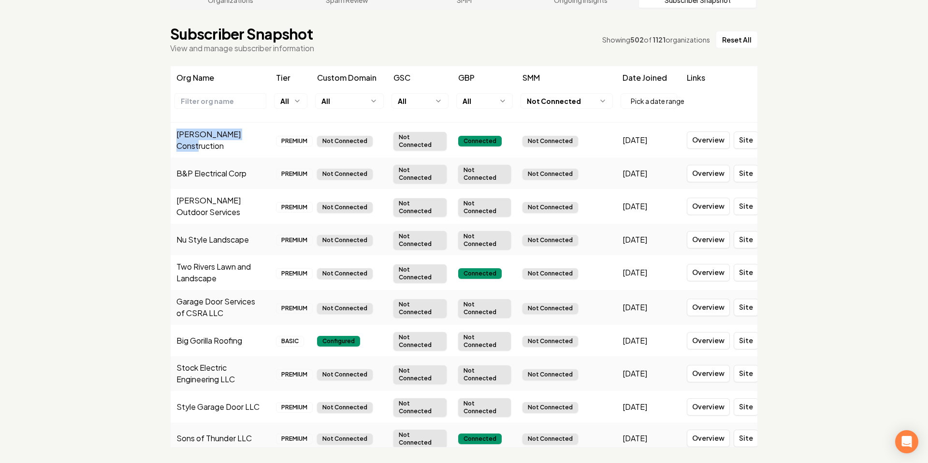
click at [244, 137] on td "Fitzer Construction" at bounding box center [221, 140] width 100 height 35
click at [297, 98] on html "Dashboard Organization Rebolt Site Builder Organizations Spam Review SMM Ongoin…" at bounding box center [464, 169] width 928 height 463
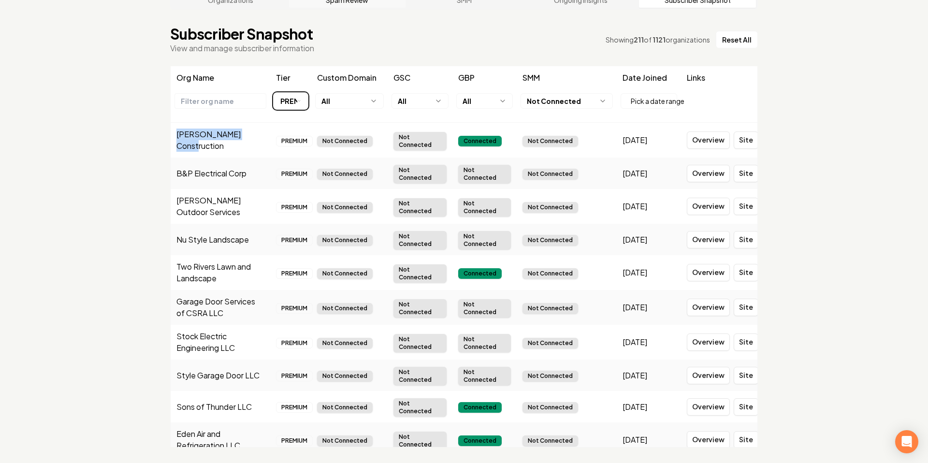
copy td "Fitzer Construction"
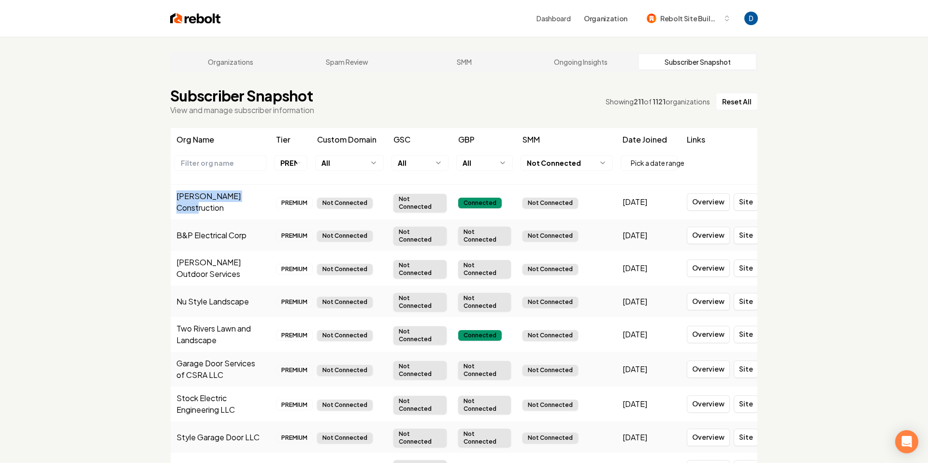
click at [188, 22] on img at bounding box center [195, 19] width 51 height 14
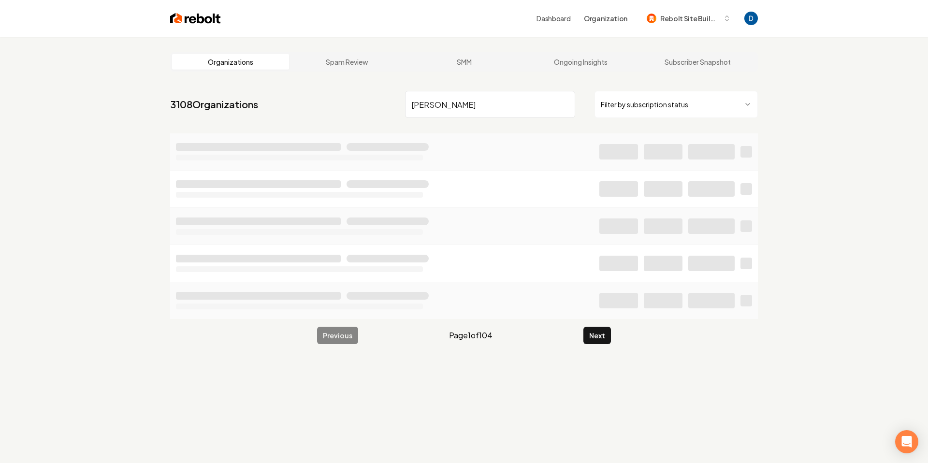
click at [400, 105] on nav "3108 Organizations lujan Filter by subscription status" at bounding box center [464, 108] width 588 height 43
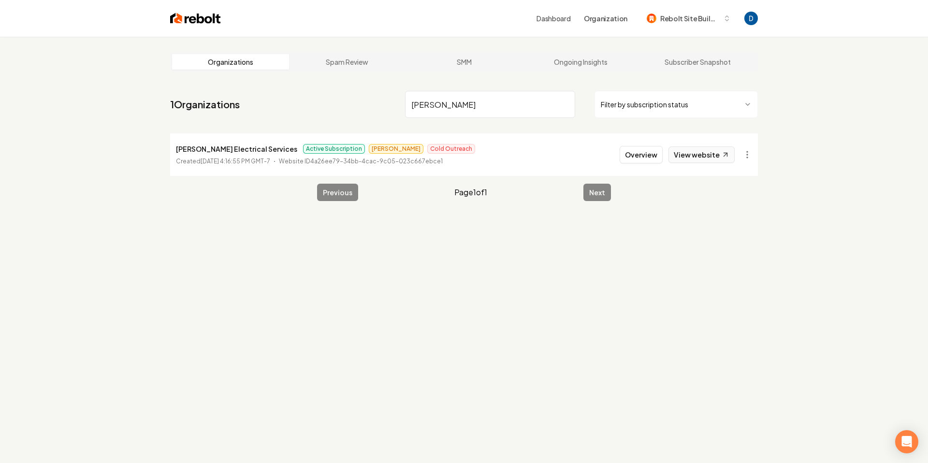
click at [715, 150] on link "View website" at bounding box center [702, 154] width 66 height 16
click at [457, 113] on input "lujan" at bounding box center [490, 104] width 170 height 27
paste input "Rube"
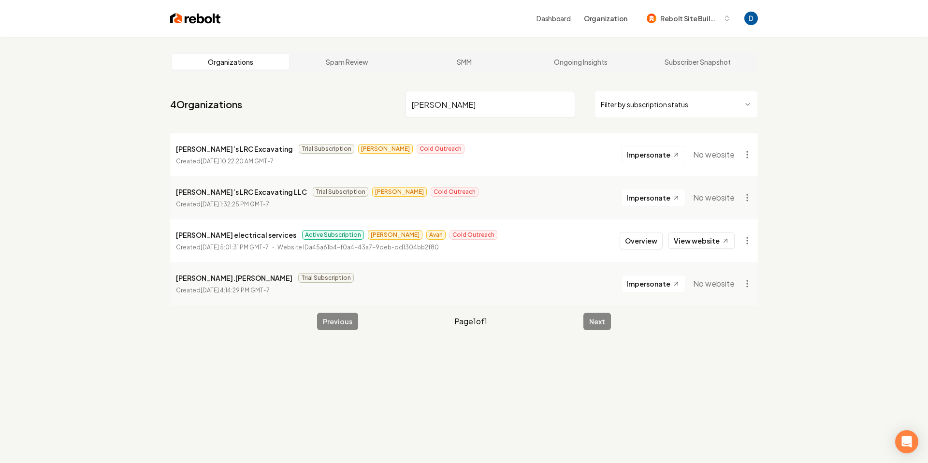
click at [235, 233] on p "ruben aragon electrical services" at bounding box center [236, 235] width 120 height 12
copy p "ruben aragon electrical services"
click at [680, 233] on link "View website" at bounding box center [702, 241] width 66 height 16
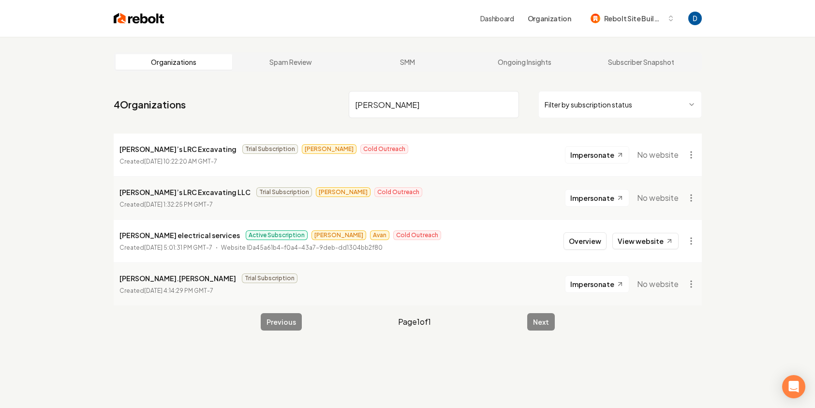
click at [367, 114] on input "Ruben" at bounding box center [434, 104] width 170 height 27
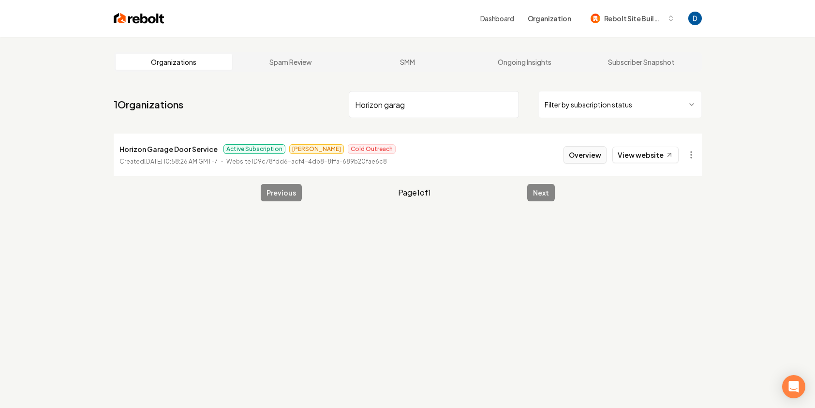
type input "Horizon garag"
click at [578, 150] on button "Overview" at bounding box center [584, 154] width 43 height 17
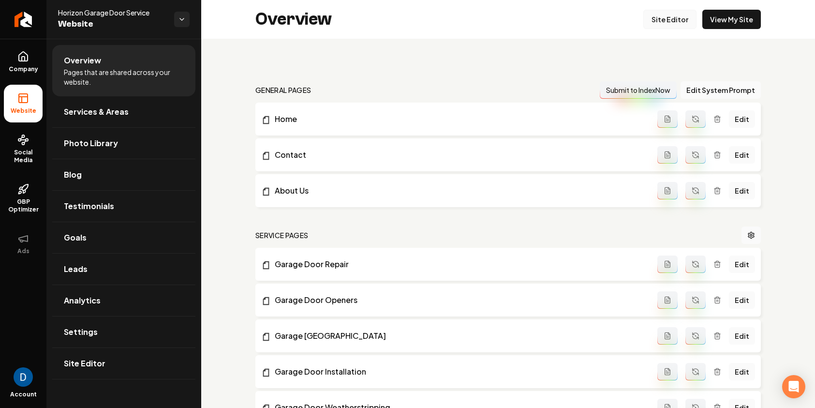
click at [688, 20] on link "Site Editor" at bounding box center [669, 19] width 53 height 19
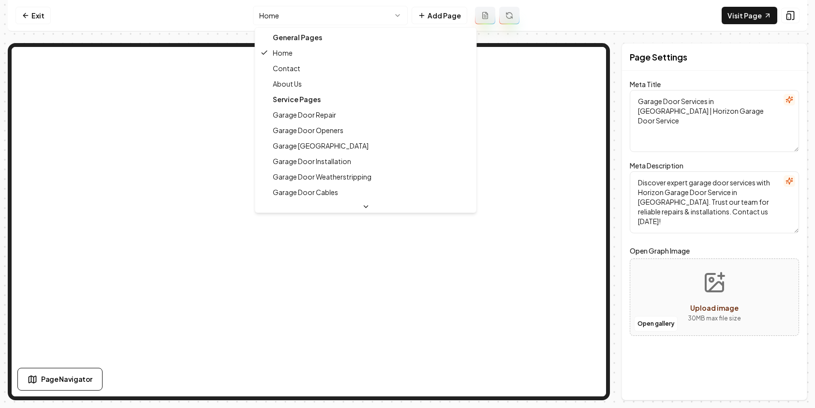
click at [328, 15] on html "Computer Required This feature is only available on a computer. Please switch t…" at bounding box center [407, 204] width 815 height 408
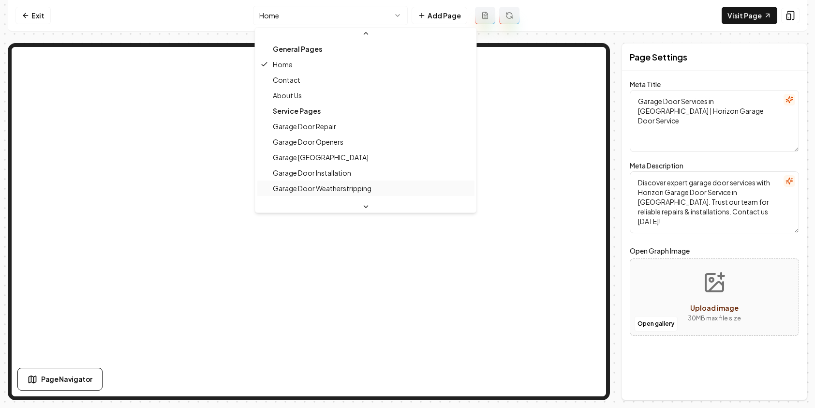
scroll to position [17, 0]
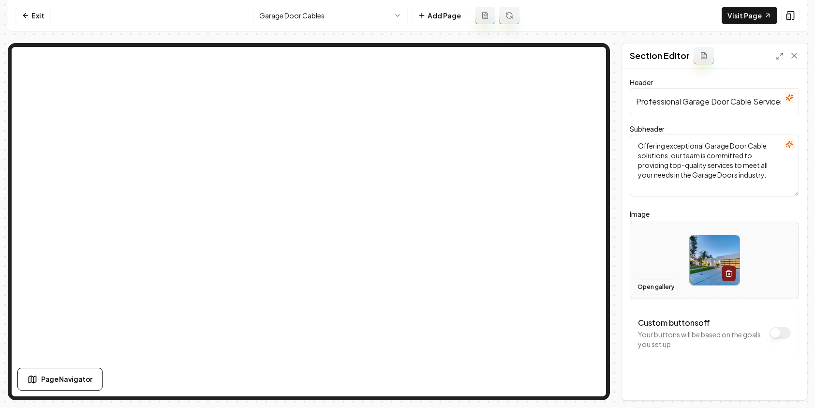
click at [640, 286] on button "Open gallery" at bounding box center [656, 286] width 44 height 15
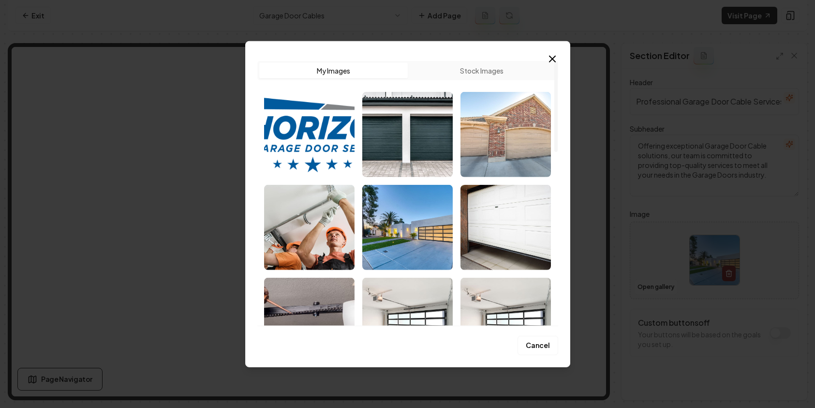
click at [548, 58] on icon "button" at bounding box center [552, 59] width 12 height 12
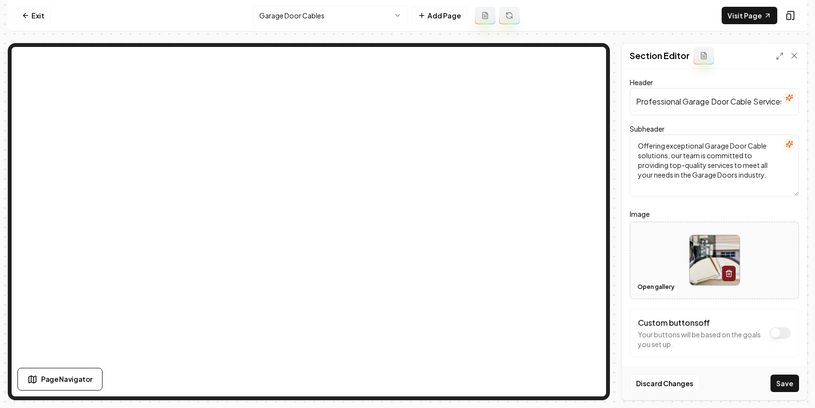
click at [783, 388] on button "Save" at bounding box center [784, 382] width 29 height 17
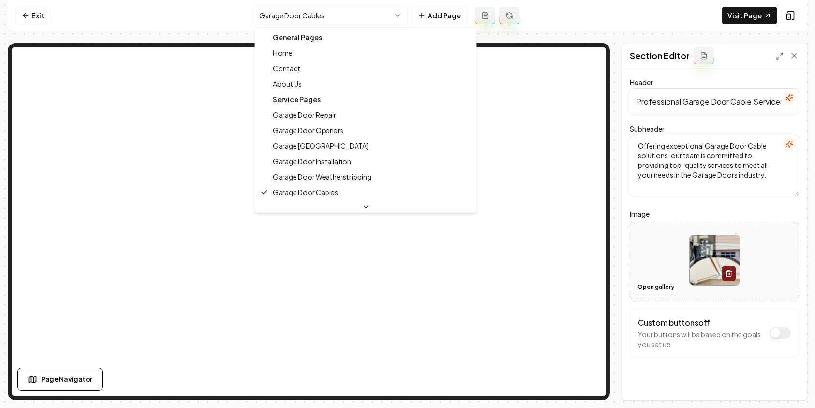
click at [314, 25] on html "Computer Required This feature is only available on a computer. Please switch t…" at bounding box center [407, 204] width 815 height 408
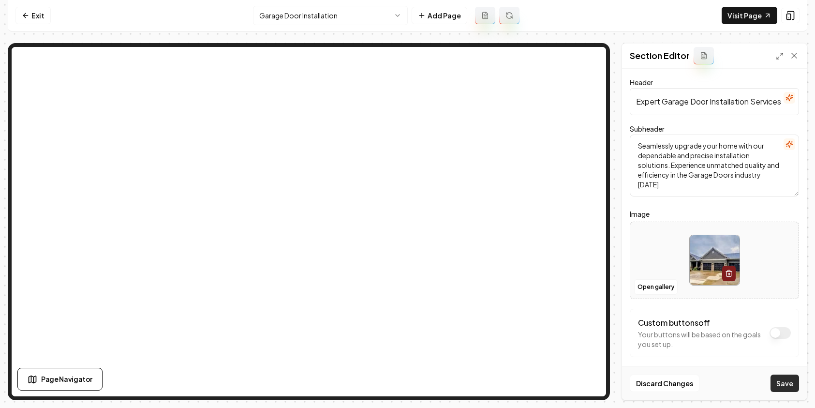
click at [785, 386] on button "Save" at bounding box center [784, 382] width 29 height 17
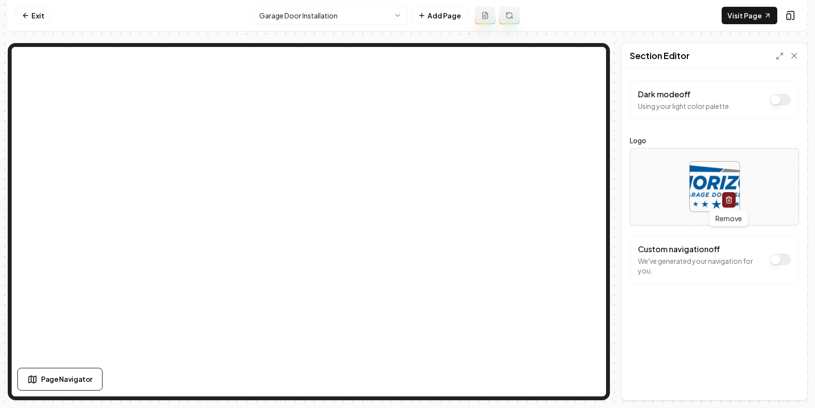
click at [727, 199] on icon "button" at bounding box center [729, 200] width 8 height 8
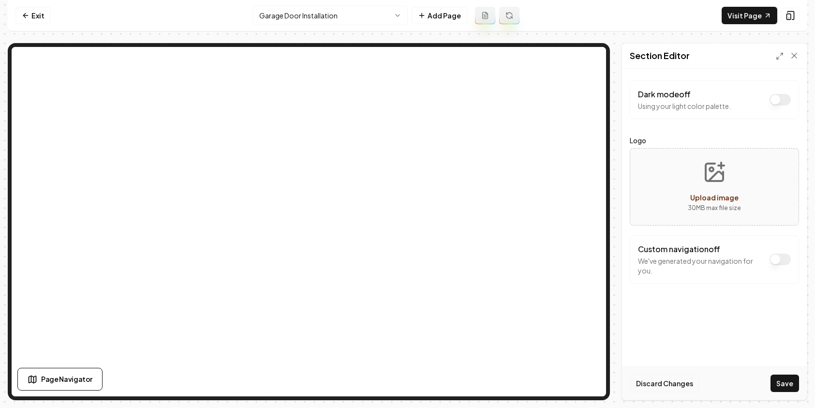
drag, startPoint x: 666, startPoint y: 384, endPoint x: 644, endPoint y: 373, distance: 24.2
click at [666, 384] on button "Discard Changes" at bounding box center [664, 382] width 70 height 17
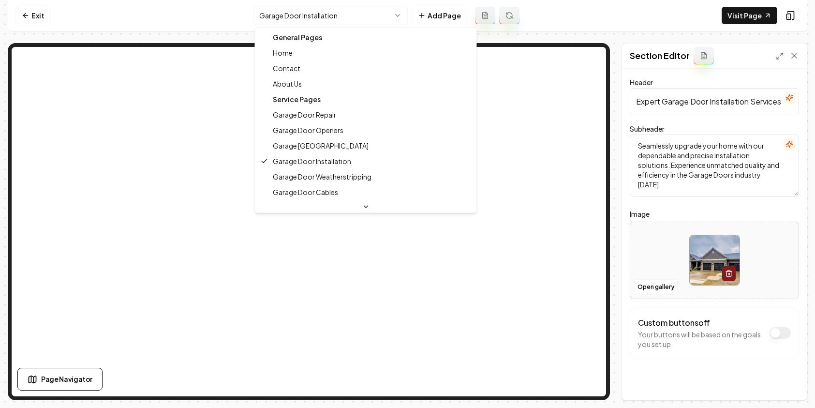
click at [333, 19] on html "Computer Required This feature is only available on a computer. Please switch t…" at bounding box center [407, 204] width 815 height 408
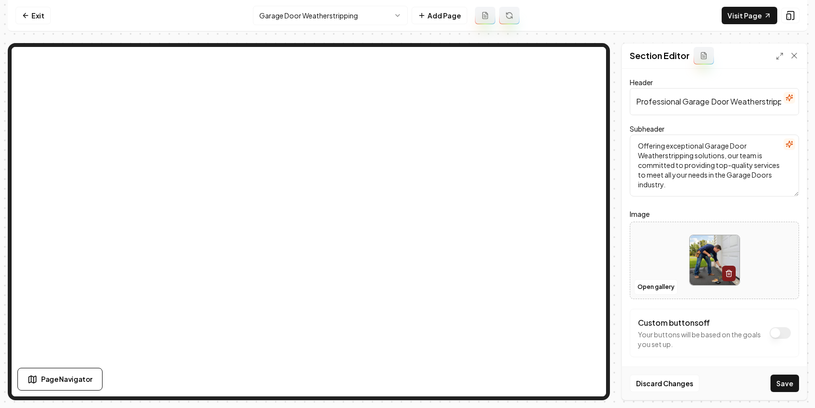
click at [778, 377] on button "Save" at bounding box center [784, 382] width 29 height 17
click at [335, 13] on html "Computer Required This feature is only available on a computer. Please switch t…" at bounding box center [407, 204] width 815 height 408
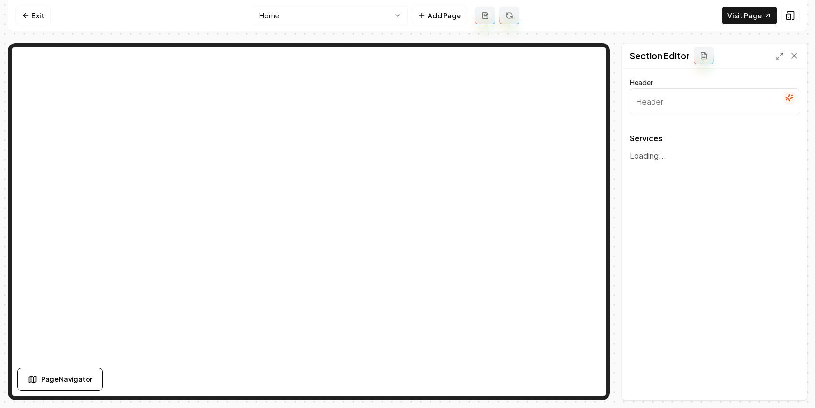
type input "Expert Garage Door Solutions"
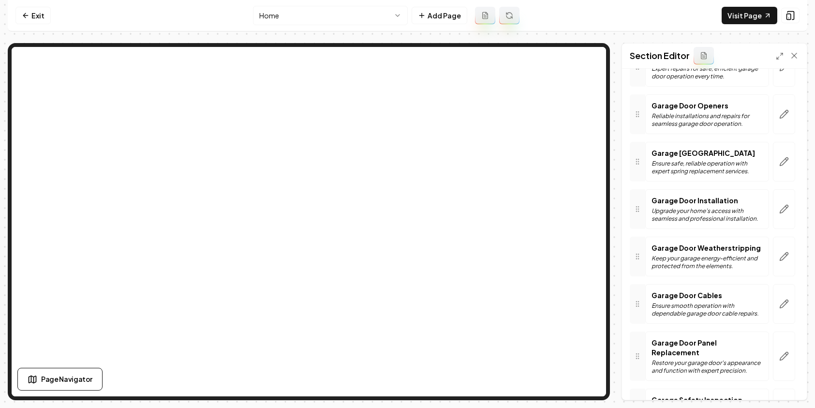
scroll to position [112, 0]
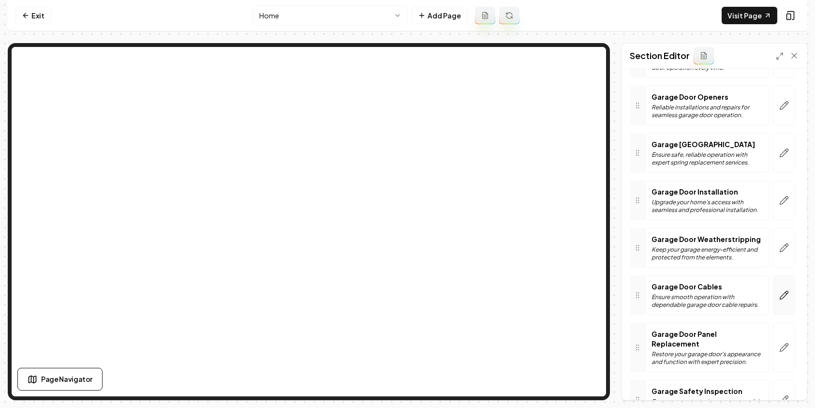
click at [787, 296] on icon "button" at bounding box center [784, 295] width 10 height 10
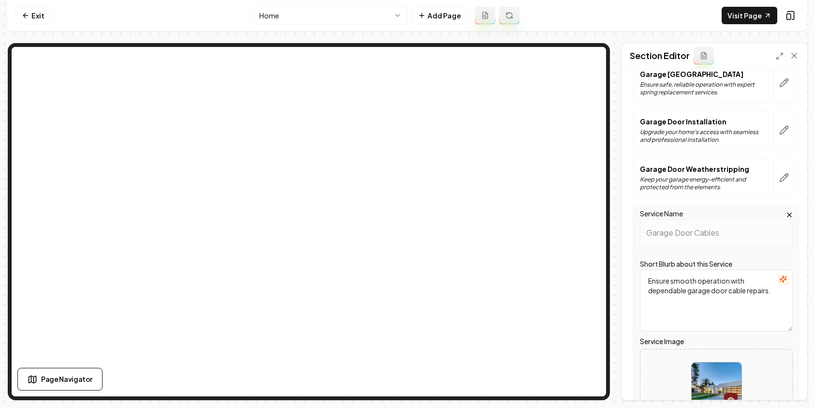
scroll to position [241, 0]
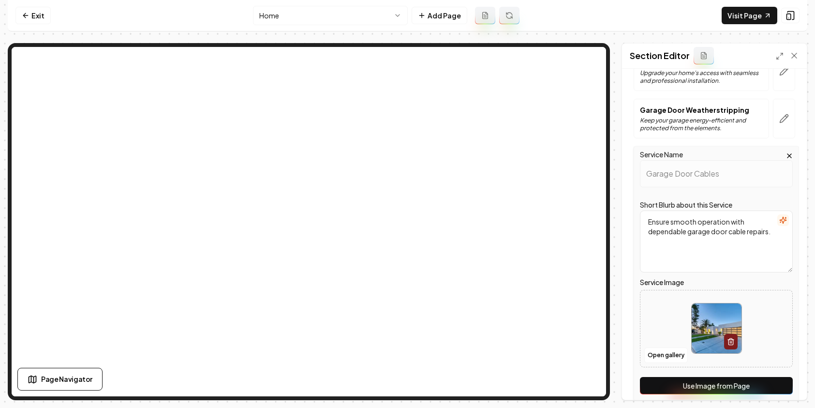
click at [702, 382] on button "Use Image from Page" at bounding box center [716, 385] width 153 height 17
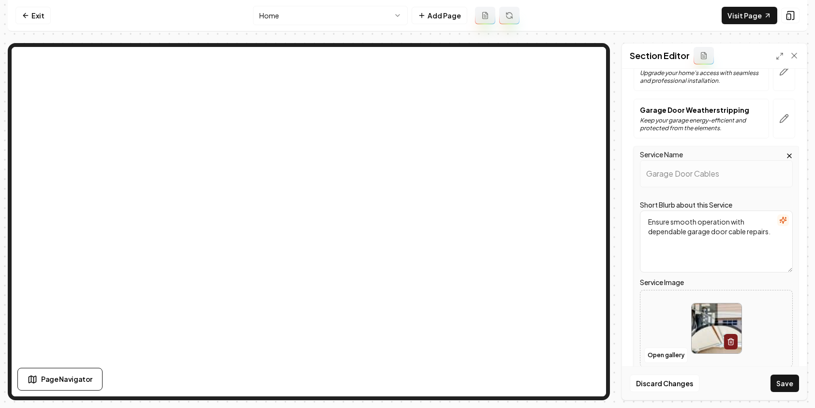
click at [779, 382] on button "Save" at bounding box center [784, 382] width 29 height 17
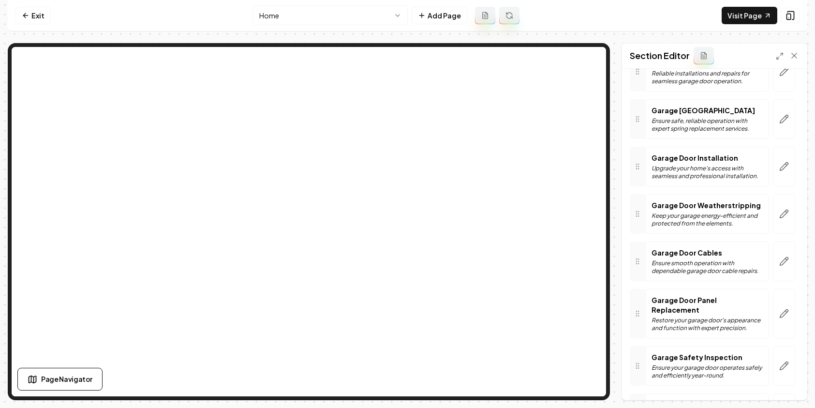
scroll to position [142, 0]
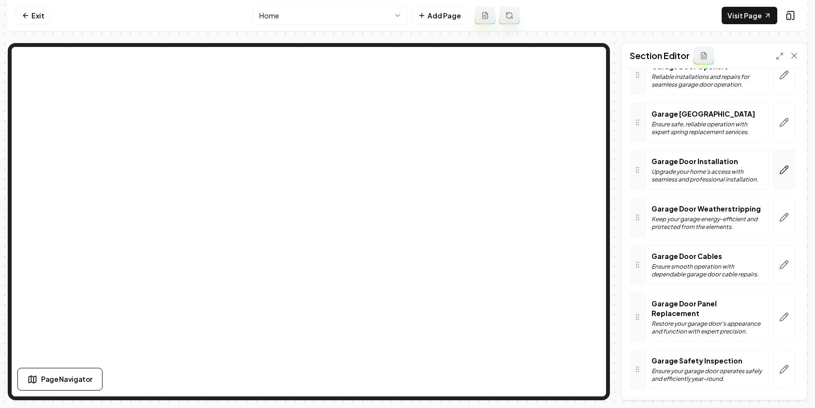
click at [786, 178] on button "button" at bounding box center [784, 170] width 22 height 40
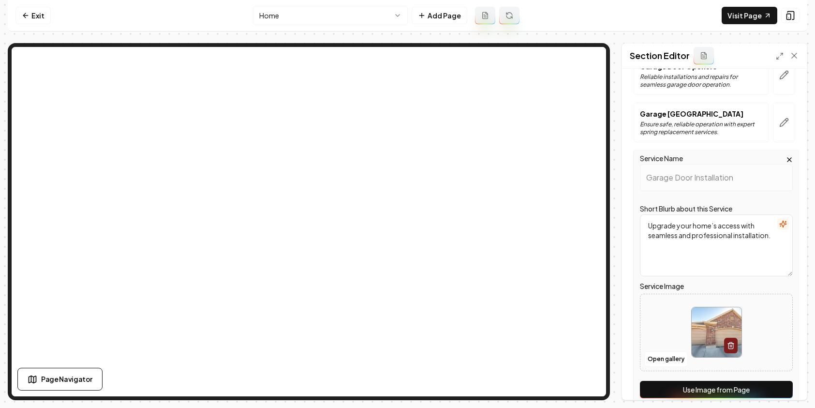
click at [692, 383] on button "Use Image from Page" at bounding box center [716, 388] width 153 height 17
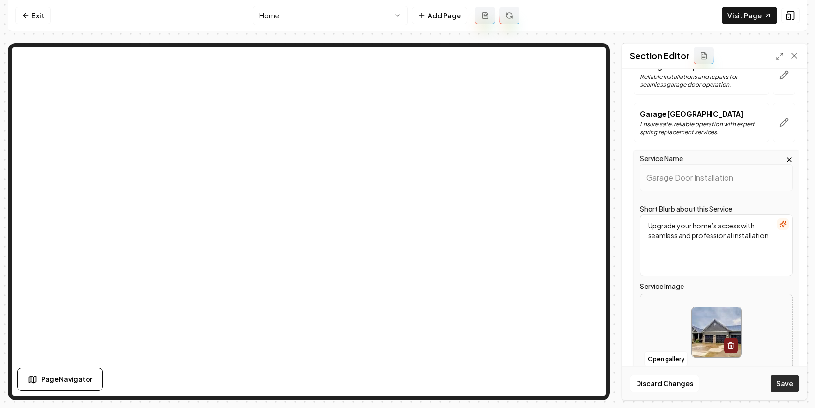
click at [779, 384] on button "Save" at bounding box center [784, 382] width 29 height 17
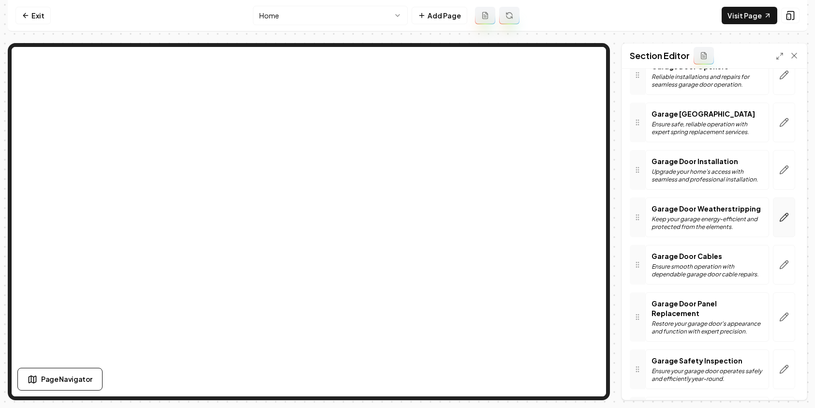
click at [780, 213] on icon "button" at bounding box center [784, 217] width 10 height 10
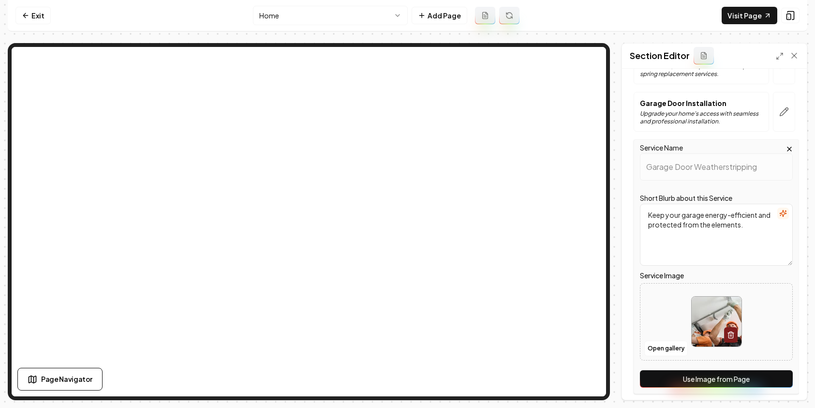
scroll to position [286, 0]
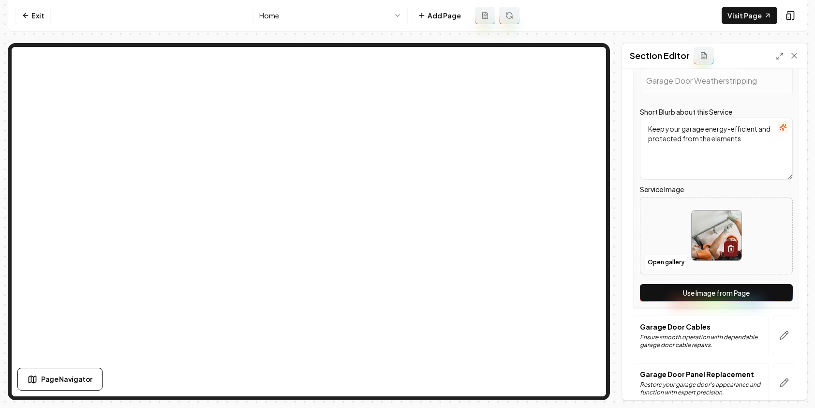
click at [726, 299] on button "Use Image from Page" at bounding box center [716, 292] width 153 height 17
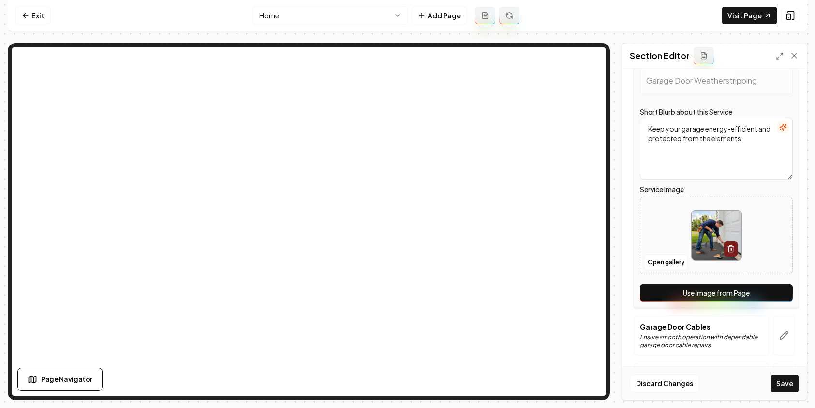
click at [786, 377] on button "Save" at bounding box center [784, 382] width 29 height 17
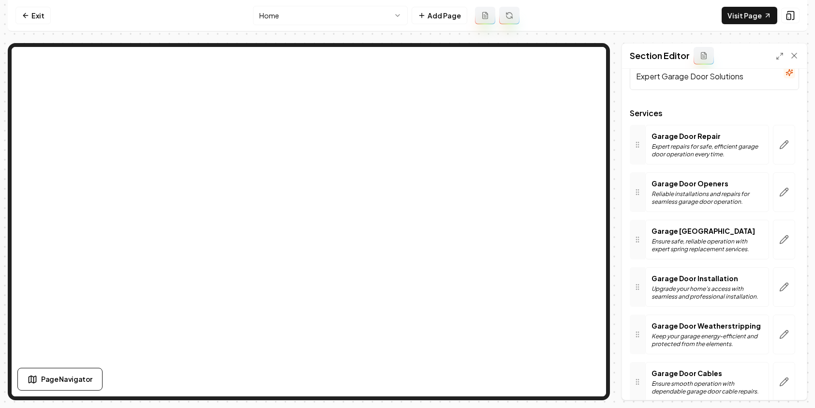
scroll to position [0, 0]
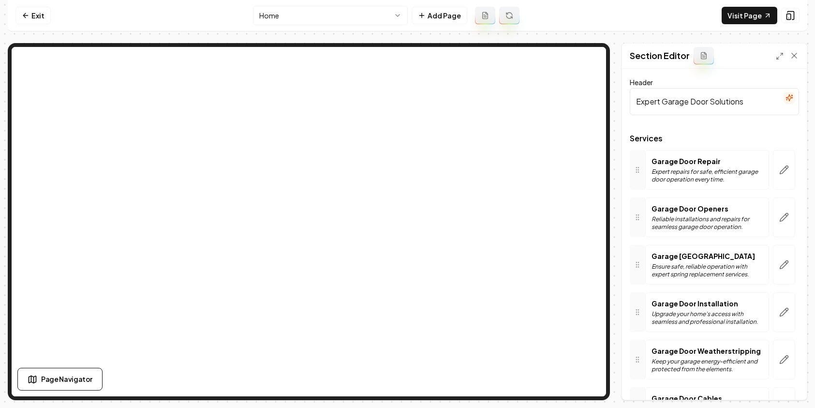
click at [321, 22] on html "Computer Required This feature is only available on a computer. Please switch t…" at bounding box center [407, 204] width 815 height 408
click at [274, 15] on html "Computer Required This feature is only available on a computer. Please switch t…" at bounding box center [407, 204] width 815 height 408
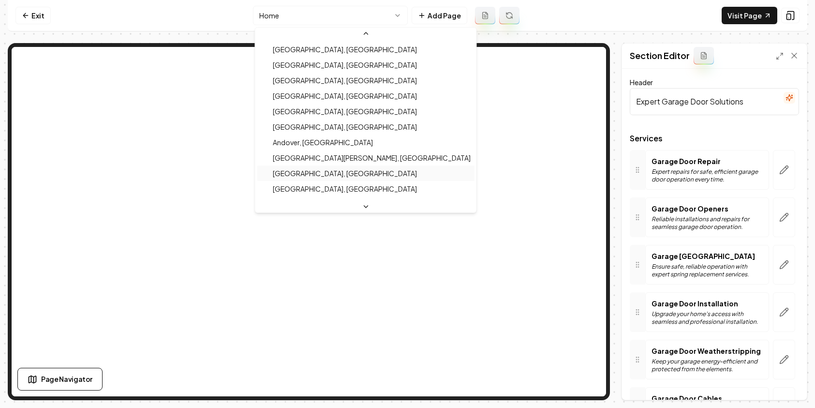
scroll to position [280, 0]
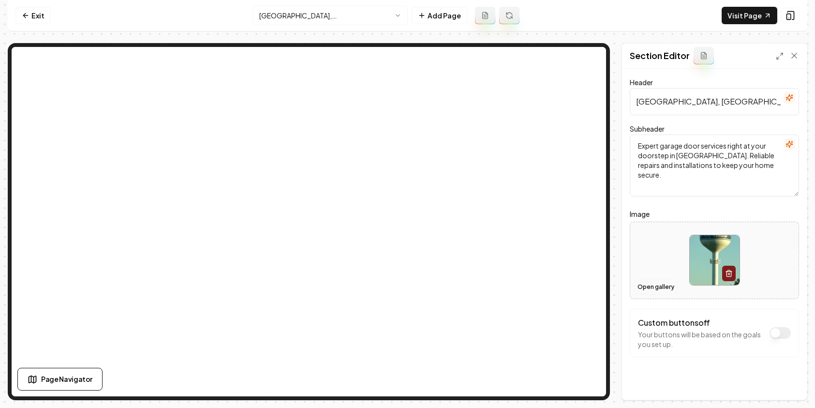
click at [640, 290] on button "Open gallery" at bounding box center [656, 286] width 44 height 15
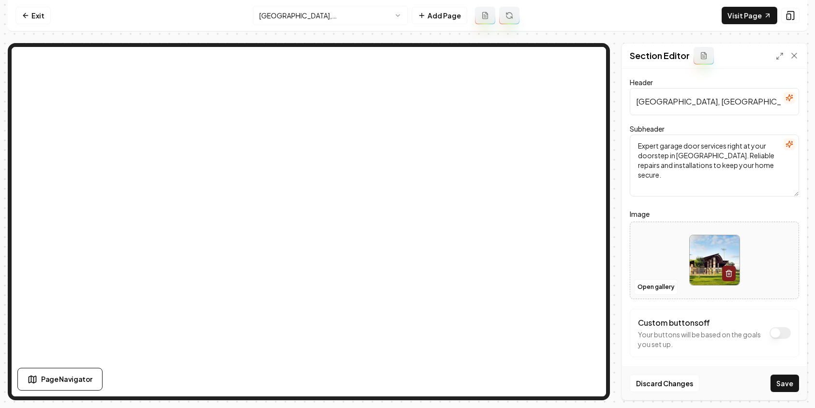
click at [783, 379] on button "Save" at bounding box center [784, 382] width 29 height 17
click at [352, 15] on html "Computer Required This feature is only available on a computer. Please switch t…" at bounding box center [407, 204] width 815 height 408
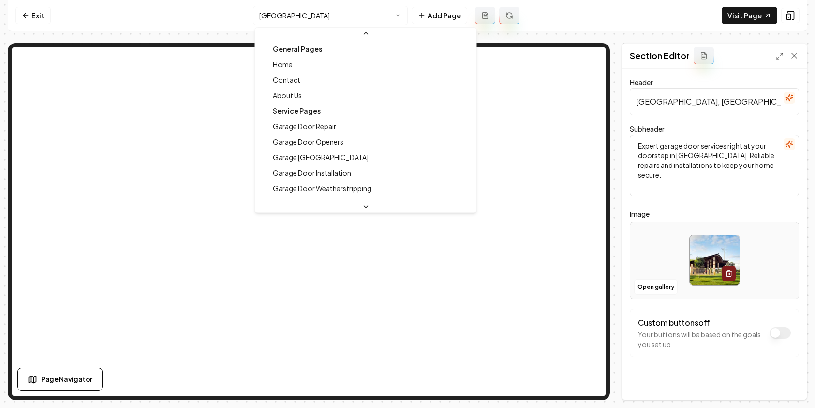
scroll to position [181, 0]
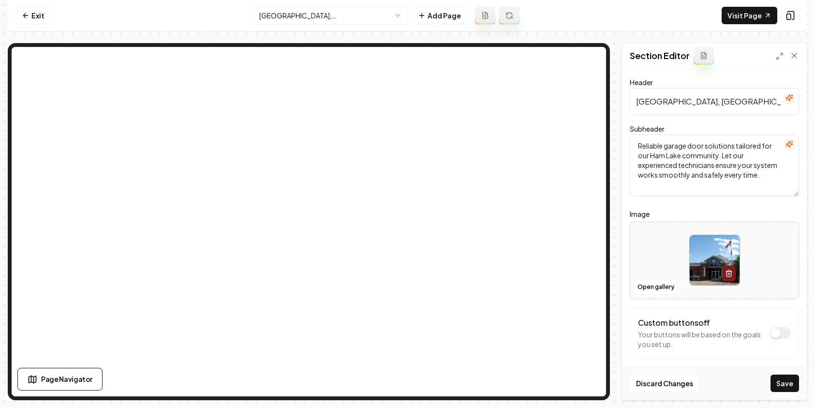
click at [783, 381] on button "Save" at bounding box center [784, 382] width 29 height 17
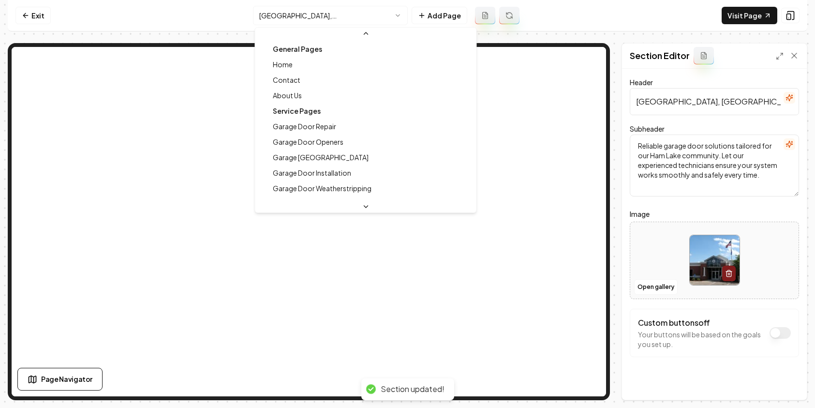
click at [327, 18] on html "Computer Required This feature is only available on a computer. Please switch t…" at bounding box center [407, 204] width 815 height 408
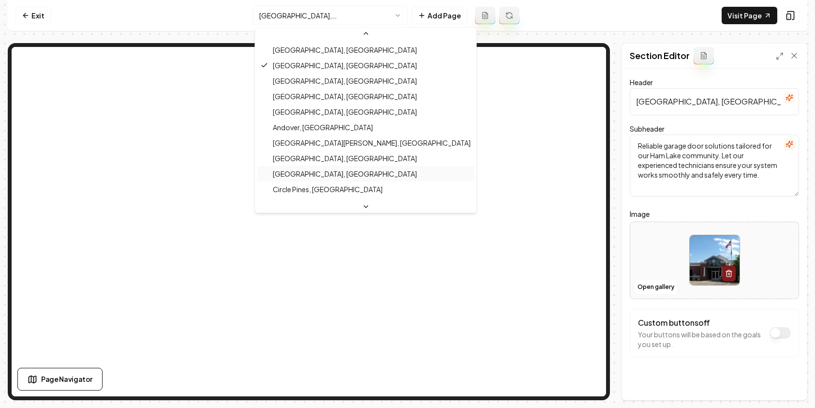
scroll to position [278, 0]
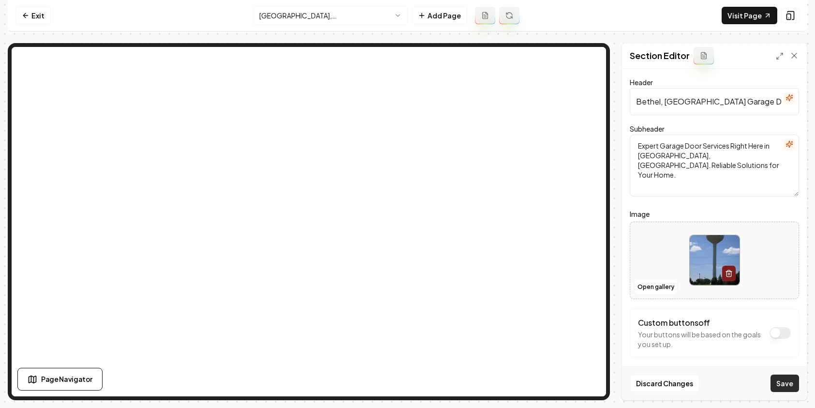
click at [779, 379] on button "Save" at bounding box center [784, 382] width 29 height 17
click at [41, 15] on link "Exit" at bounding box center [32, 15] width 35 height 17
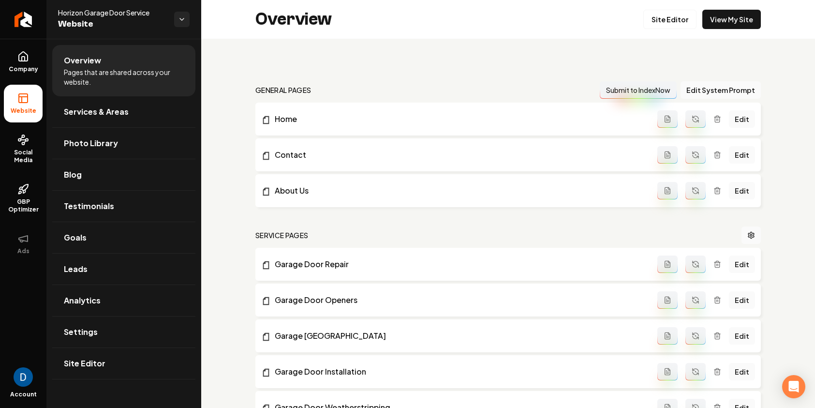
click at [94, 15] on span "Horizon Garage Door Service" at bounding box center [112, 13] width 108 height 10
copy span "Horizon Garage Door Service"
